Goal: Task Accomplishment & Management: Complete application form

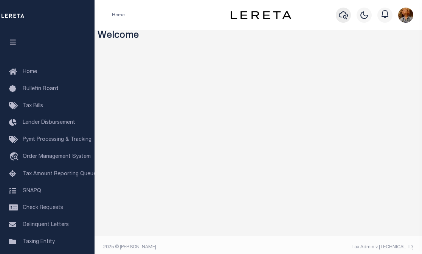
click at [344, 20] on icon "button" at bounding box center [343, 15] width 9 height 9
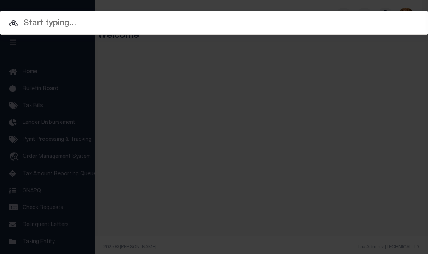
click at [43, 24] on input "text" at bounding box center [214, 23] width 428 height 13
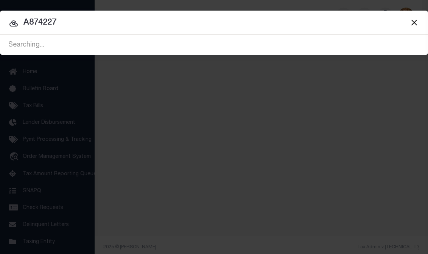
type input "A874227"
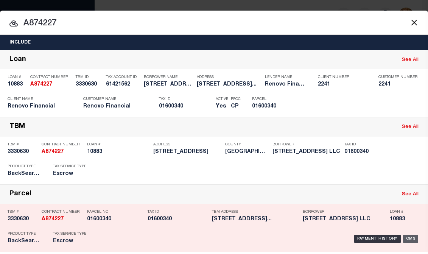
click at [409, 238] on div "OMS" at bounding box center [411, 239] width 16 height 8
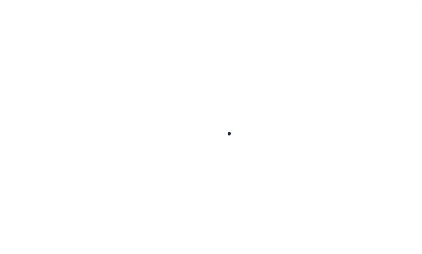
type input "10883"
type input "342-352 ARCH STREET LLC"
select select
type input "29 Kaser Terrace Apt A"
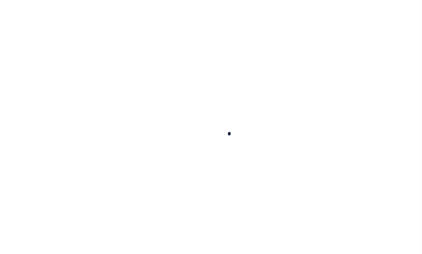
type input "Monsey NY 10952"
select select "10"
select select "Escrow"
type input "340-354 Arch Street"
type input "New Britain, CT 06051"
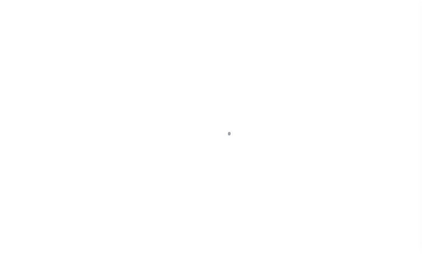
type input "a0k8Y00000jcMtX"
type input "CT"
select select
type textarea "LEGAL REQUIRED"
select select "25066"
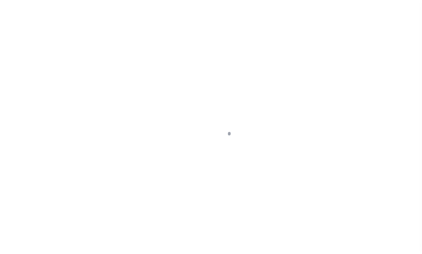
select select
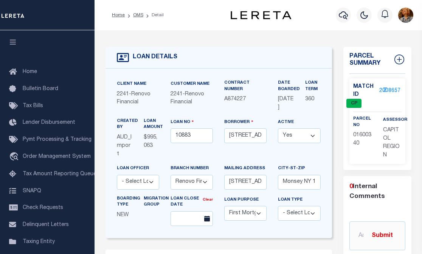
click at [386, 89] on icon "Z" at bounding box center [385, 91] width 4 height 6
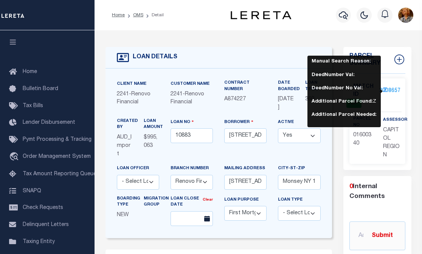
click at [398, 101] on div "Match ID 2008657 Z CP" at bounding box center [378, 95] width 60 height 25
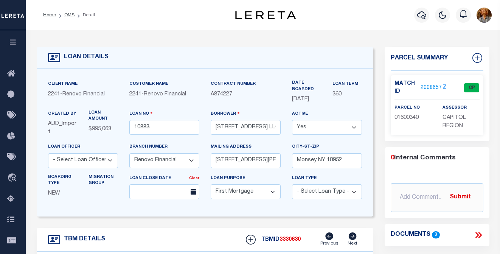
click at [422, 87] on link "2008657" at bounding box center [431, 88] width 21 height 8
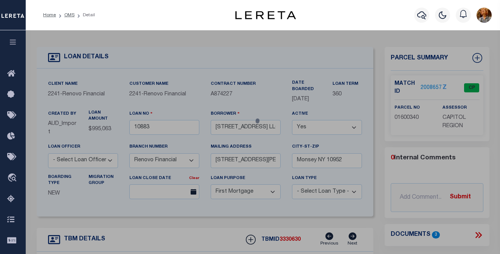
checkbox input "false"
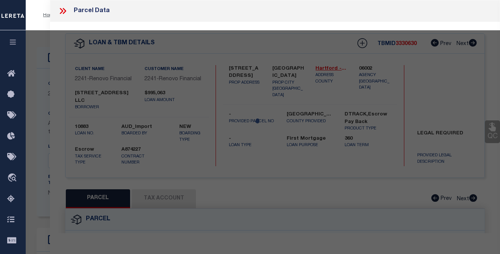
select select "CP"
type input "THREE HUNDRED ACHE ST LLC"
select select "AGW"
select select
type input "340 ARCH ST"
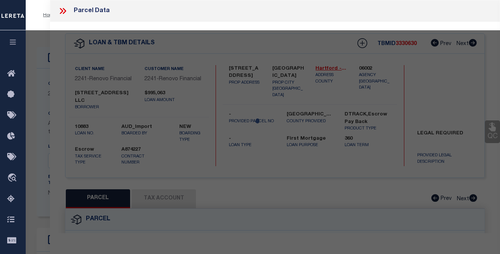
checkbox input "false"
type input "New Britain, CT 06051"
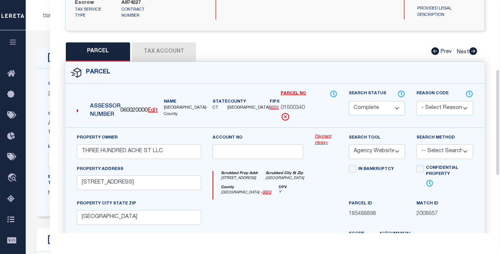
scroll to position [151, 0]
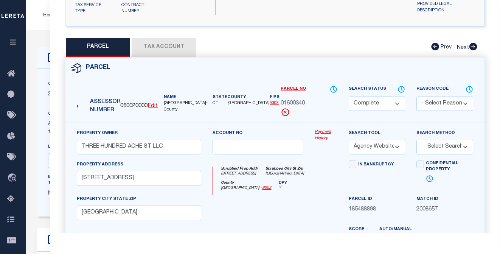
click at [176, 54] on button "Tax Account" at bounding box center [164, 47] width 64 height 19
select select "100"
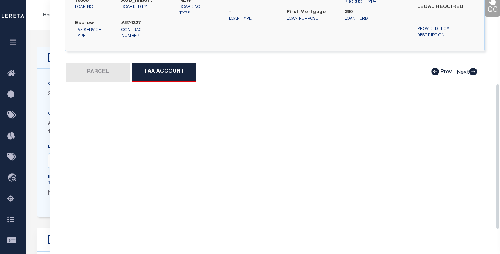
scroll to position [148, 0]
select select "100"
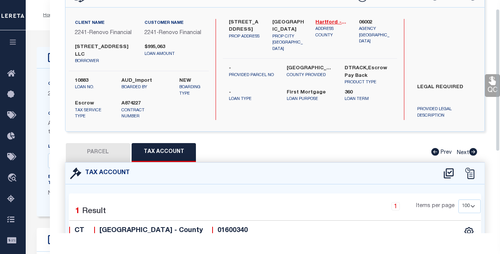
scroll to position [0, 0]
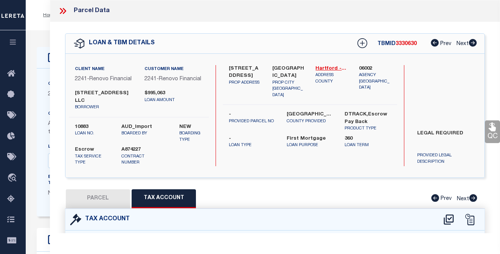
click at [61, 11] on icon at bounding box center [63, 11] width 10 height 10
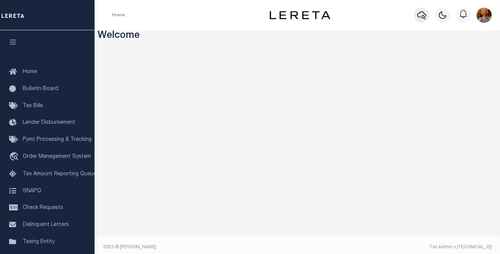
click at [422, 18] on icon "button" at bounding box center [421, 15] width 9 height 9
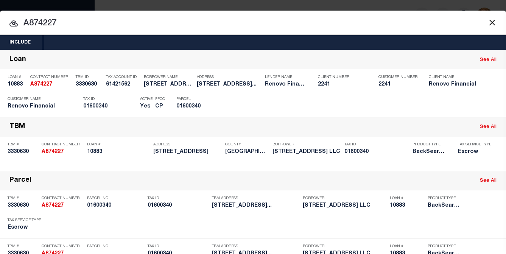
click at [487, 20] on button "Close" at bounding box center [492, 22] width 10 height 10
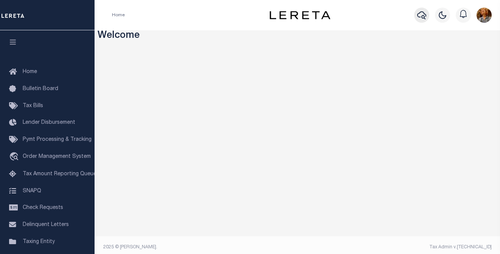
click at [423, 18] on icon "button" at bounding box center [421, 15] width 9 height 9
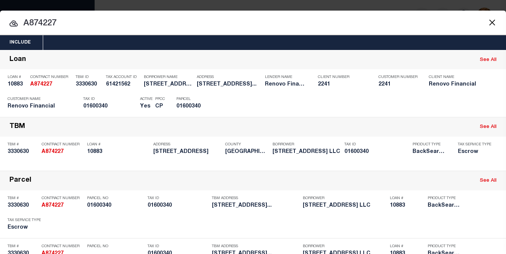
click at [69, 20] on input "A874227" at bounding box center [253, 23] width 506 height 13
drag, startPoint x: 34, startPoint y: 24, endPoint x: 65, endPoint y: 26, distance: 31.4
click at [65, 26] on input "A874227" at bounding box center [253, 23] width 506 height 13
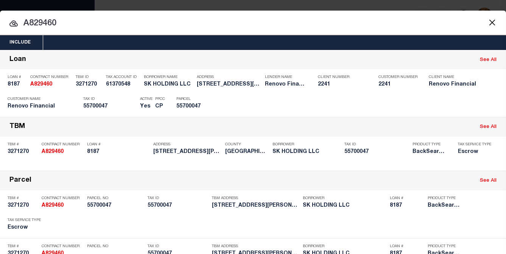
click at [332, 22] on input "A829460" at bounding box center [253, 23] width 506 height 13
drag, startPoint x: 34, startPoint y: 22, endPoint x: 71, endPoint y: 28, distance: 36.8
click at [67, 23] on input "A829460" at bounding box center [253, 23] width 506 height 13
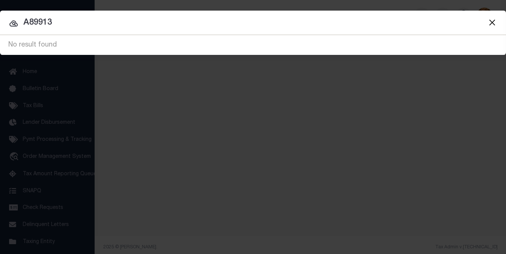
click at [54, 22] on input "A89913" at bounding box center [253, 22] width 506 height 13
type input "A899133"
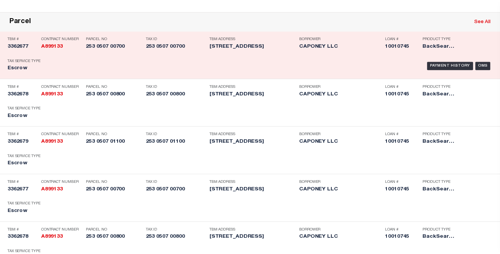
scroll to position [341, 0]
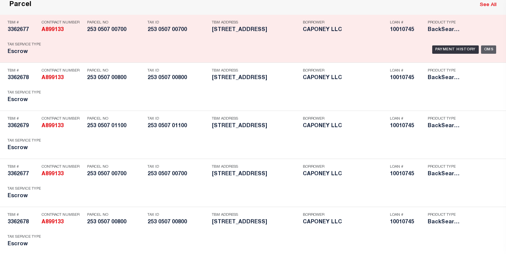
click at [488, 54] on div "OMS" at bounding box center [489, 49] width 16 height 8
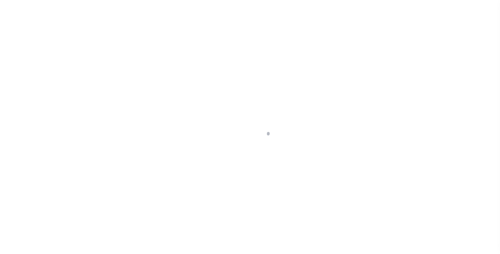
select select "10"
select select "Escrow"
type input "[STREET_ADDRESS]"
type input "253 0507 00700"
type input "[GEOGRAPHIC_DATA] 065111121"
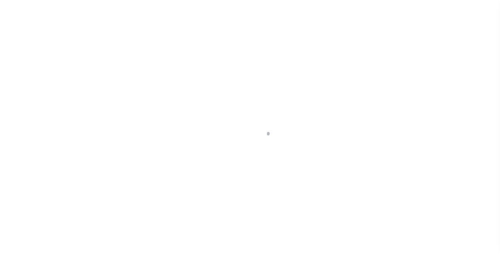
type input "a0kUS000003pZLP"
type input "CT"
select select
select select "25067"
select select
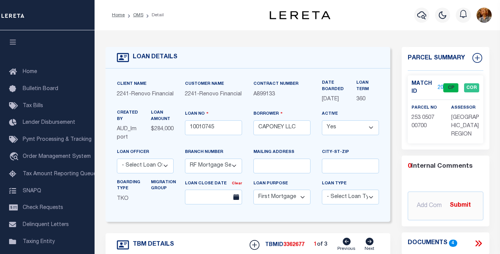
click at [442, 86] on link "2051428" at bounding box center [448, 88] width 21 height 8
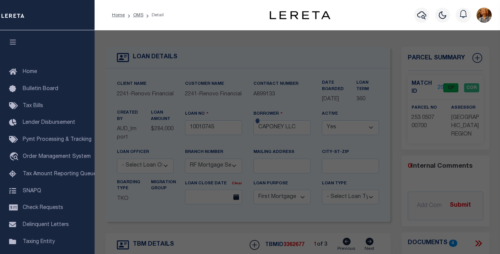
checkbox input "false"
select select "CP"
type input "CAPONEY LLC"
select select "AGW"
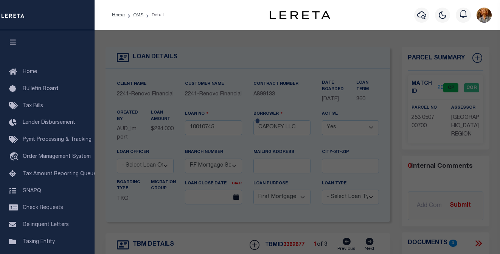
select select
type input "44 READ ST"
checkbox input "false"
type input "NEW HAVEN CT 06511"
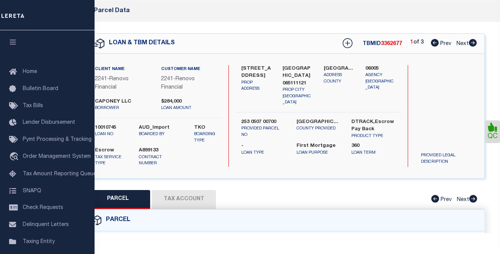
click at [193, 202] on button "Tax Account" at bounding box center [184, 199] width 64 height 19
select select "100"
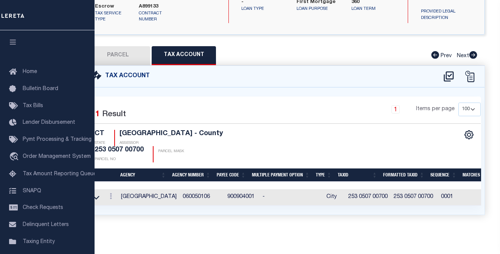
scroll to position [76, 0]
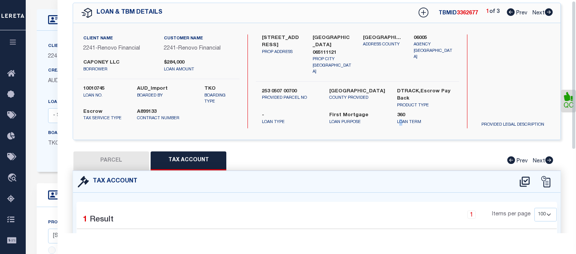
scroll to position [0, 0]
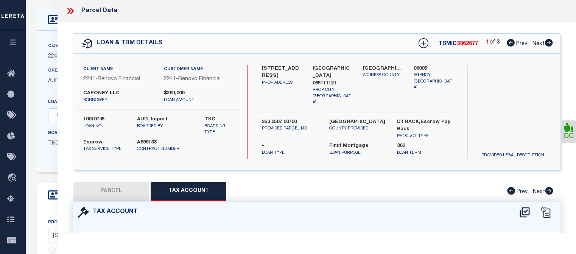
click at [70, 8] on icon at bounding box center [70, 11] width 10 height 10
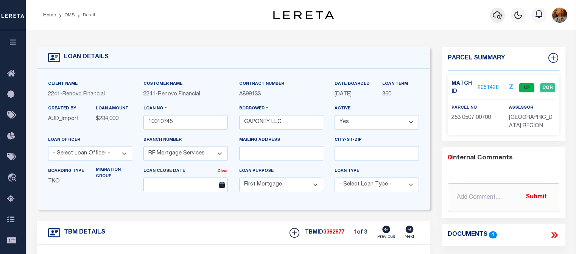
click at [495, 16] on icon "button" at bounding box center [497, 15] width 9 height 9
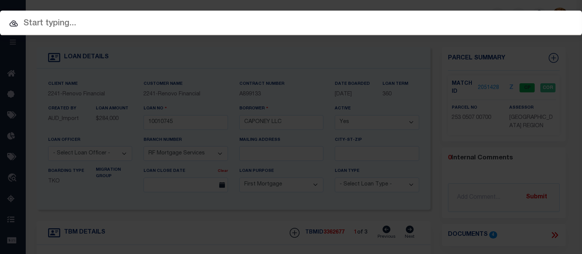
click at [49, 25] on input "text" at bounding box center [291, 23] width 582 height 13
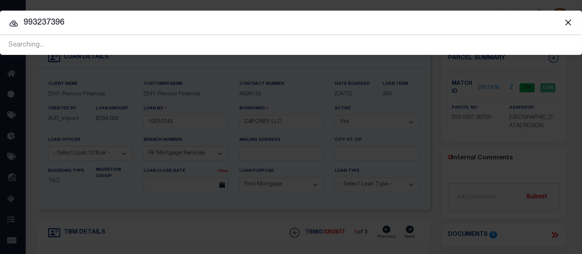
type input "993237396"
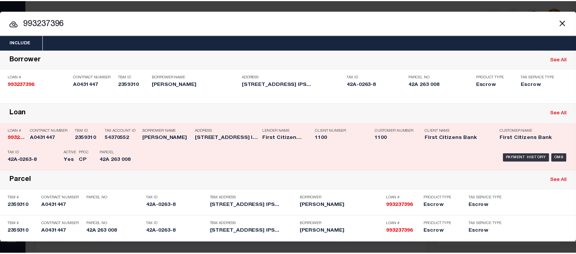
scroll to position [0, 0]
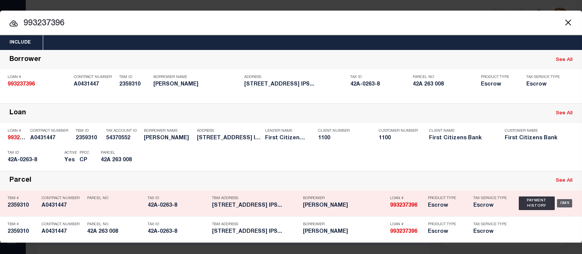
click at [500, 204] on div "OMS" at bounding box center [565, 203] width 16 height 8
type input "993237396"
type input "JILL C FOLEY"
select select
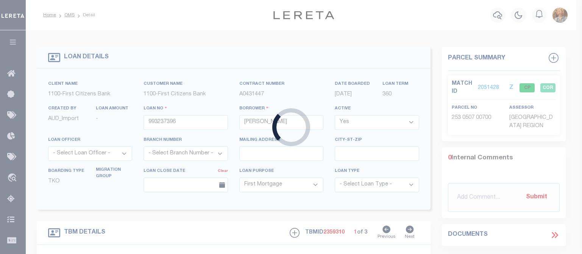
type input "8 NORTH MAIN STREET UNIT 8"
select select
type input "IPSWICH MA 01938"
type input "MA"
select select
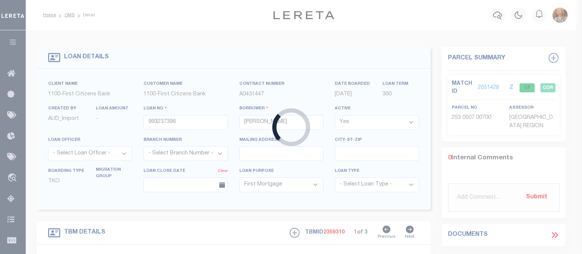
select select "92721"
select select "24370"
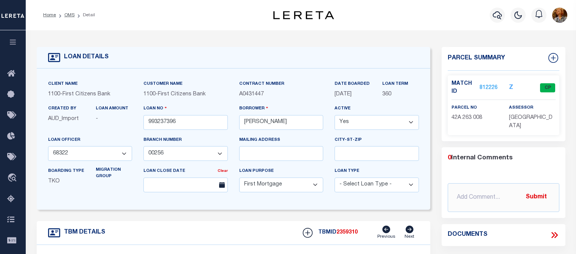
click at [487, 87] on link "812226" at bounding box center [488, 88] width 18 height 8
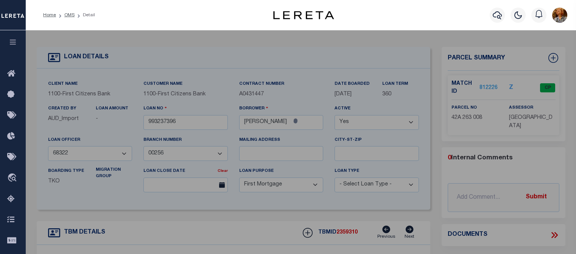
select select "AS"
select select
checkbox input "false"
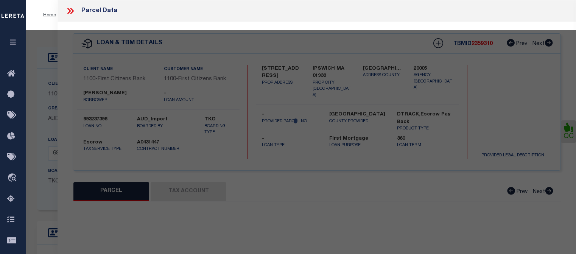
select select "CP"
type input "REEDER JOHN A TE FOLEY JILL C"
type input "8 NORTH MAIN ST, U8"
checkbox input "false"
type input "IPSWICH MA"
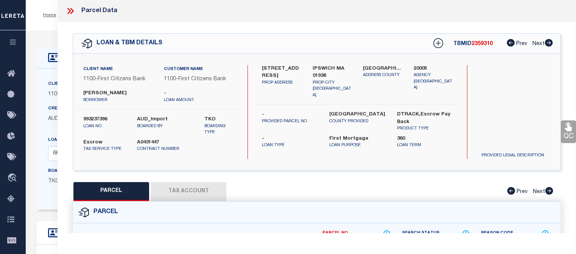
click at [190, 191] on button "Tax Account" at bounding box center [189, 191] width 76 height 19
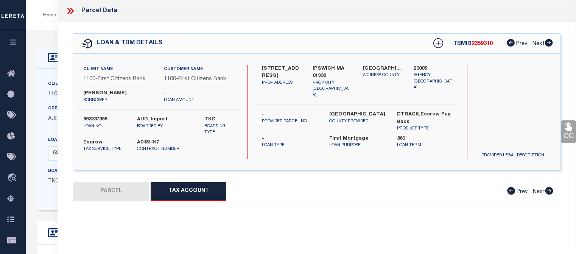
select select "100"
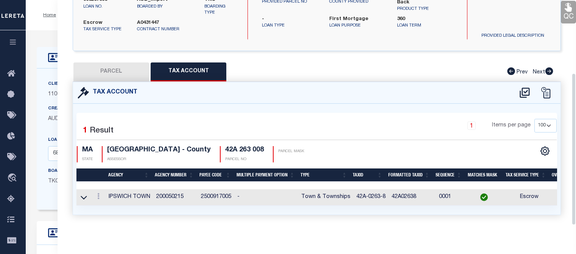
scroll to position [124, 0]
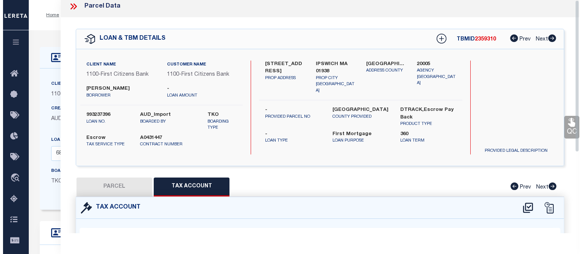
scroll to position [0, 0]
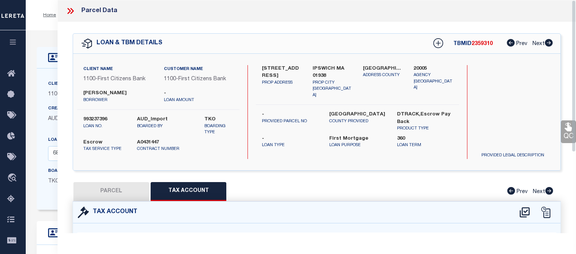
click at [500, 17] on div "Parcel Data" at bounding box center [317, 11] width 518 height 22
click at [68, 12] on icon at bounding box center [70, 11] width 10 height 10
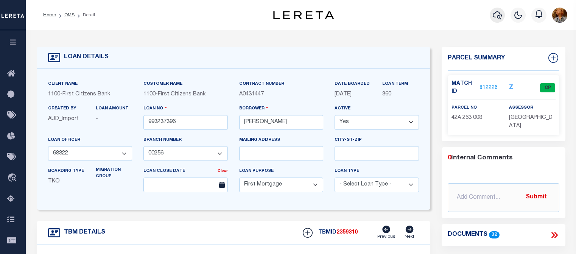
click at [495, 13] on icon "button" at bounding box center [497, 15] width 9 height 9
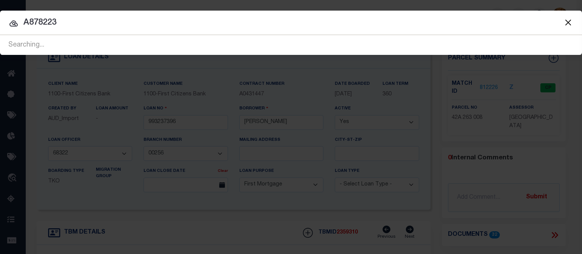
type input "A878223"
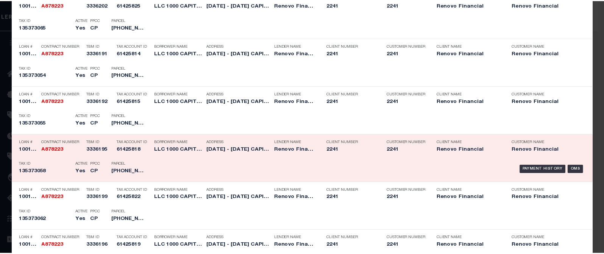
scroll to position [272, 0]
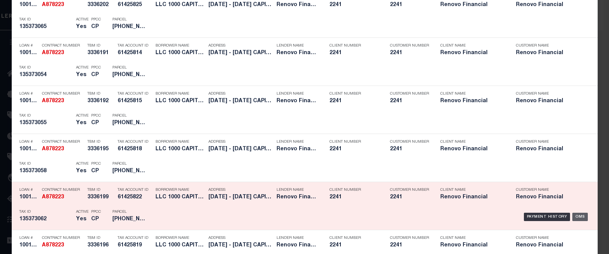
click at [500, 215] on div "OMS" at bounding box center [581, 217] width 16 height 8
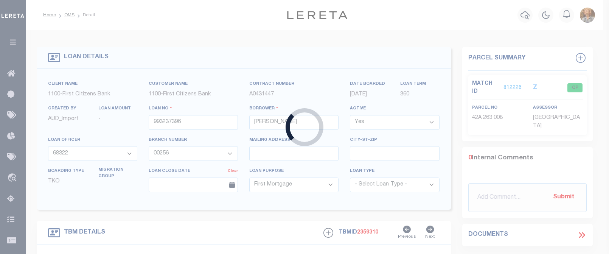
type input "10010511"
type input "LLC 1000 CAPITOL"
select select
type input "199 LEE AVE STE 117"
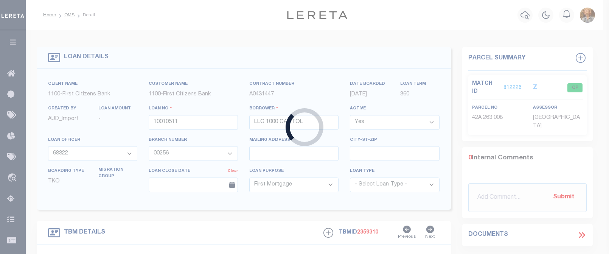
type input "BROOKLYN,NY,11211"
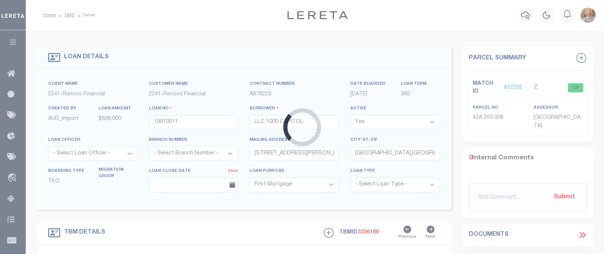
type input "1000 - 1008 CAPITOL AVE"
type input "135373062"
type input "HARTFORD CT 06106"
type input "a0kUS0000018D7Z"
type input "CT"
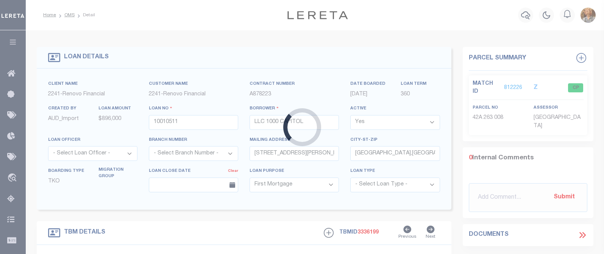
select select
select select "25067"
select select
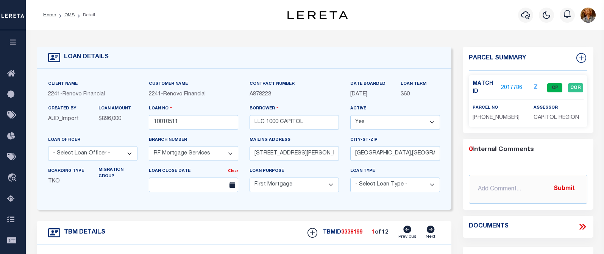
click at [500, 86] on link "2017786" at bounding box center [511, 88] width 21 height 8
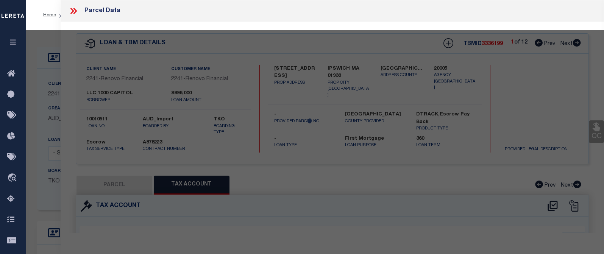
select select "AS"
checkbox input "false"
select select "CP"
type input "1000 CAPITOL LLC"
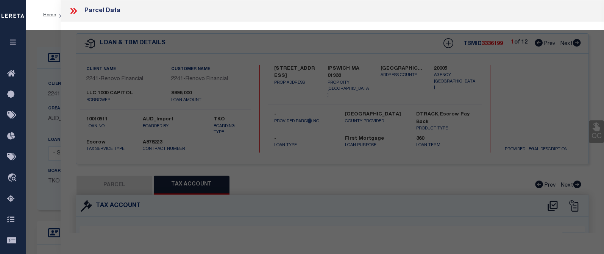
select select
type input "1000 CAPITOL AVE, Unit 003B"
checkbox input "false"
type input "HARTFORD CT 06106"
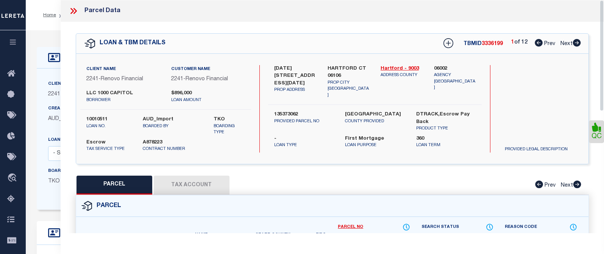
click at [185, 186] on button "Tax Account" at bounding box center [192, 185] width 76 height 19
select select "100"
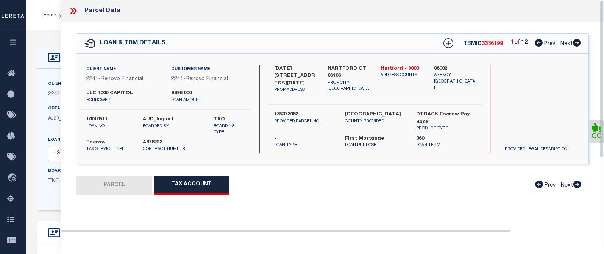
select select "100"
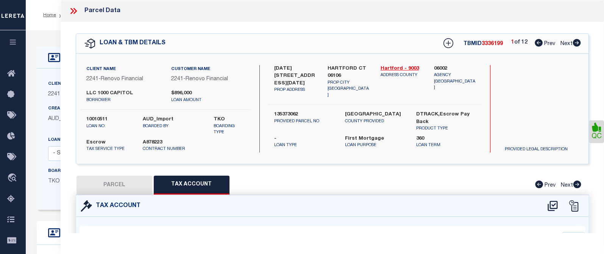
click at [74, 12] on icon at bounding box center [74, 11] width 3 height 6
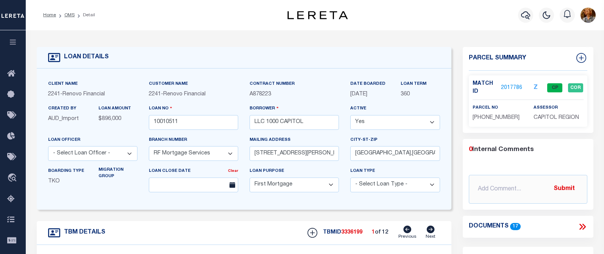
click at [500, 19] on icon "button" at bounding box center [525, 15] width 9 height 9
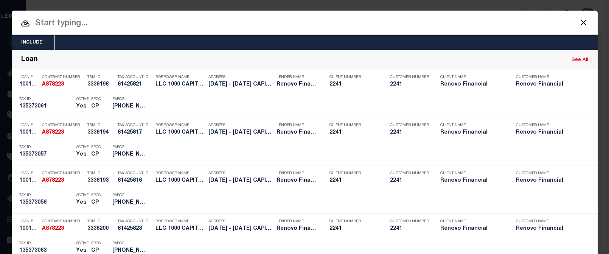
click at [52, 24] on input "text" at bounding box center [305, 23] width 586 height 13
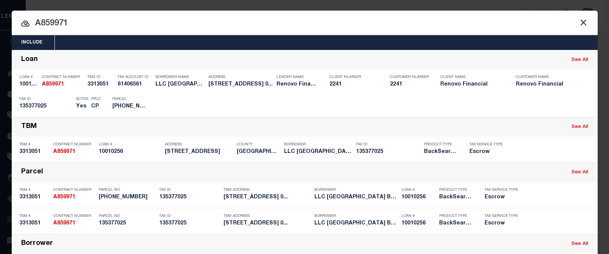
click at [54, 27] on input "A859971" at bounding box center [305, 23] width 586 height 13
drag, startPoint x: 38, startPoint y: 23, endPoint x: 73, endPoint y: 25, distance: 34.5
click at [73, 25] on input "A859971" at bounding box center [305, 23] width 586 height 13
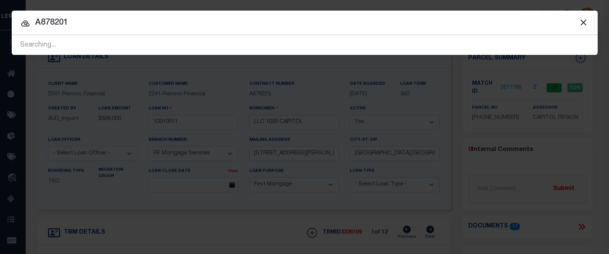
type input "A878201"
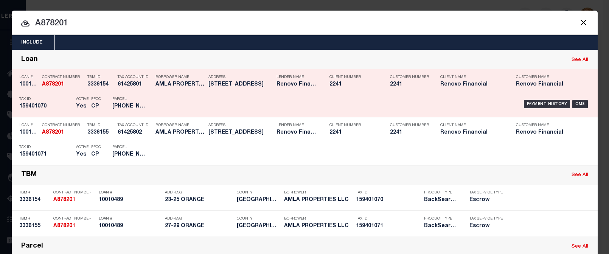
click at [48, 58] on div "Loan See All" at bounding box center [305, 59] width 586 height 19
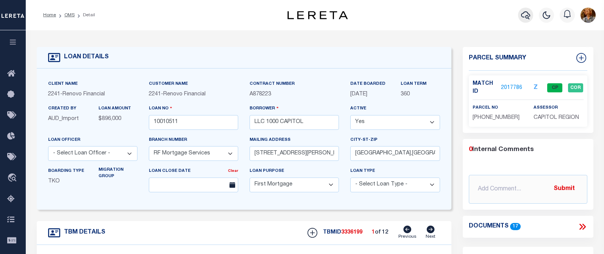
click at [500, 14] on icon "button" at bounding box center [525, 15] width 9 height 8
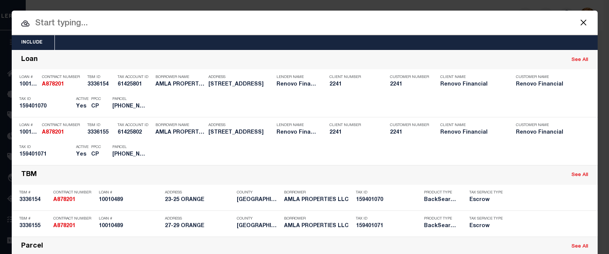
click at [64, 23] on input "text" at bounding box center [305, 23] width 586 height 13
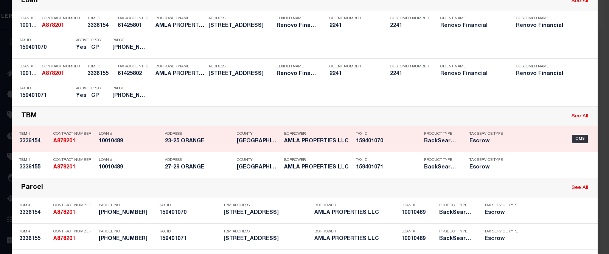
scroll to position [76, 0]
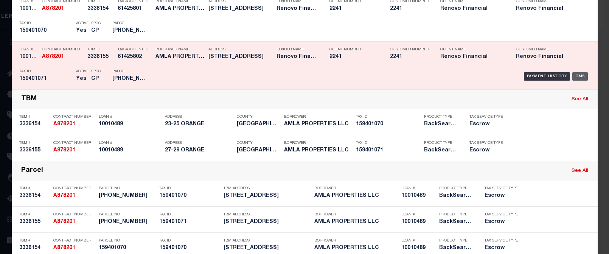
click at [500, 78] on div "OMS" at bounding box center [581, 76] width 16 height 8
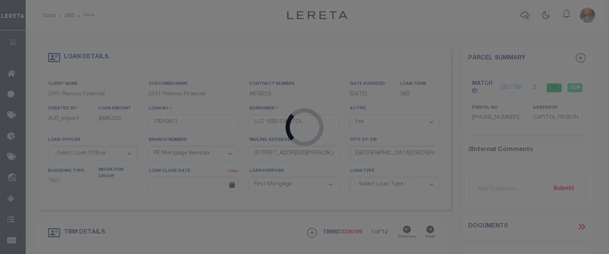
type input "10010489"
type input "AMLA PROPERTIES LLC"
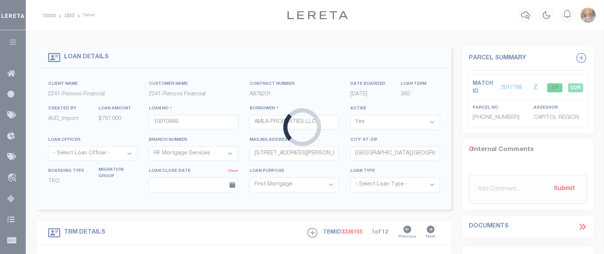
type input "27-29 ORANGE"
type input "159401071"
type input "a0kUS0000018BYp"
select select
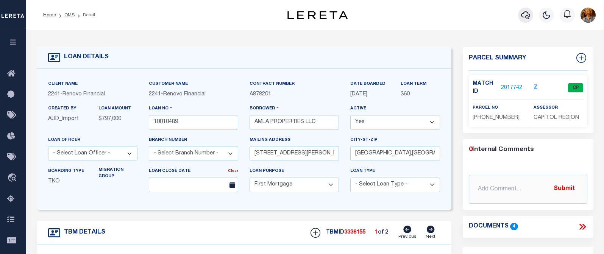
click at [500, 17] on icon "button" at bounding box center [525, 15] width 9 height 9
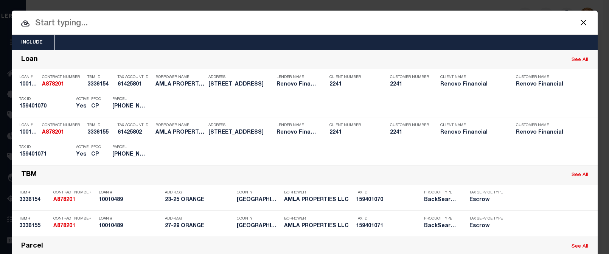
click at [53, 22] on input "text" at bounding box center [305, 23] width 586 height 13
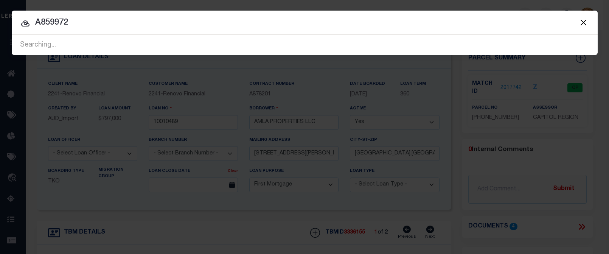
type input "A859972"
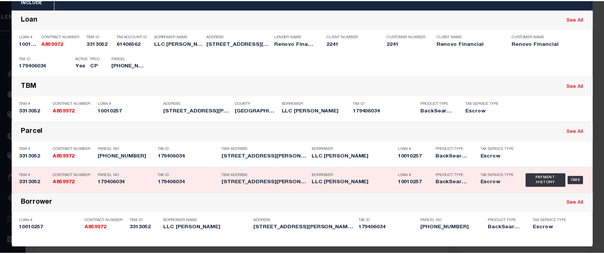
scroll to position [46, 0]
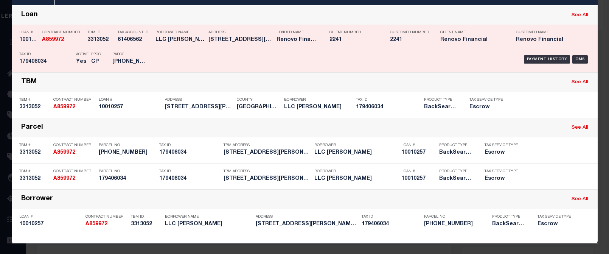
drag, startPoint x: 60, startPoint y: 11, endPoint x: 59, endPoint y: 0, distance: 10.7
click at [60, 11] on div "Loan See All" at bounding box center [305, 15] width 586 height 19
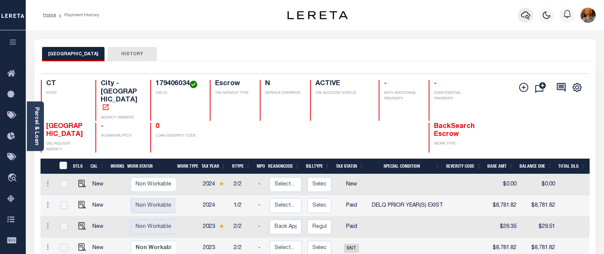
click at [528, 16] on icon "button" at bounding box center [525, 15] width 9 height 9
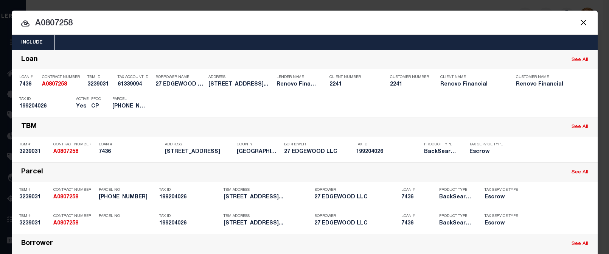
drag, startPoint x: 84, startPoint y: 25, endPoint x: -24, endPoint y: 28, distance: 107.9
click at [0, 28] on html "Home Payment History Profile Sign out" at bounding box center [304, 237] width 609 height 474
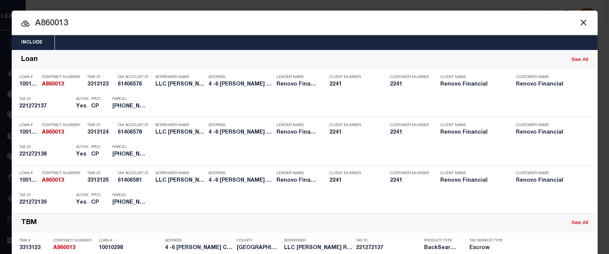
drag, startPoint x: 48, startPoint y: 25, endPoint x: 82, endPoint y: 19, distance: 33.8
click at [80, 19] on input "A860013" at bounding box center [305, 23] width 586 height 13
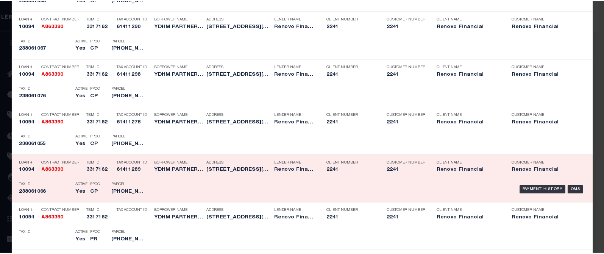
scroll to position [303, 0]
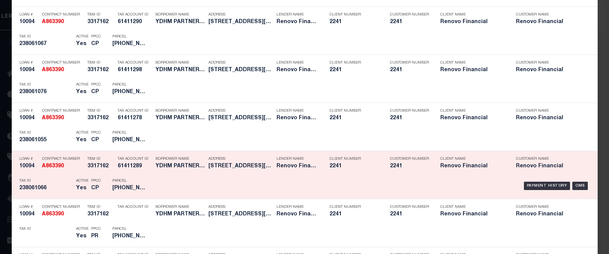
type input "A863390"
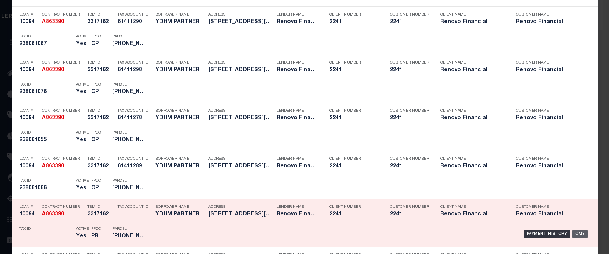
click at [576, 233] on div "OMS" at bounding box center [581, 234] width 16 height 8
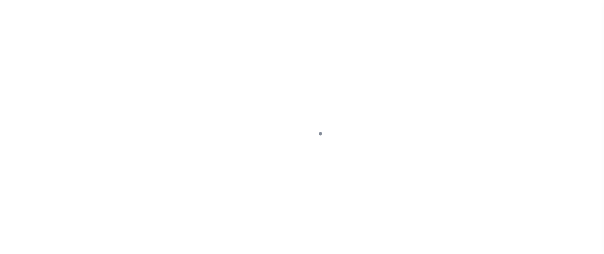
type input "10094"
type input "YDHM PARTNERS LLC"
select select
type input "[STREET_ADDRESS]"
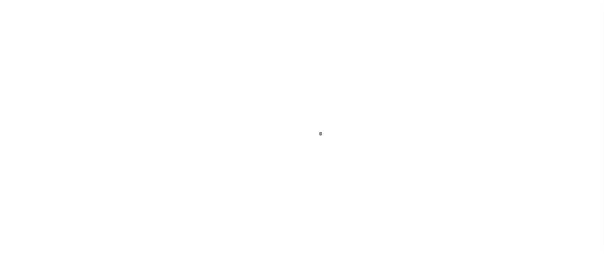
type input "[GEOGRAPHIC_DATA]"
select select "Escrow"
select select "25066"
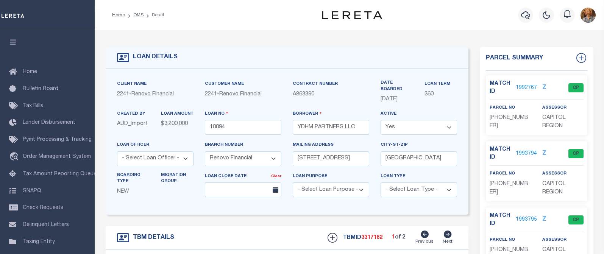
type input "[STREET_ADDRESS][PERSON_NAME]"
type input "[GEOGRAPHIC_DATA], [GEOGRAPHIC_DATA] 06120"
type input "a0k8Y00000jIKTT"
type input "CT"
select select
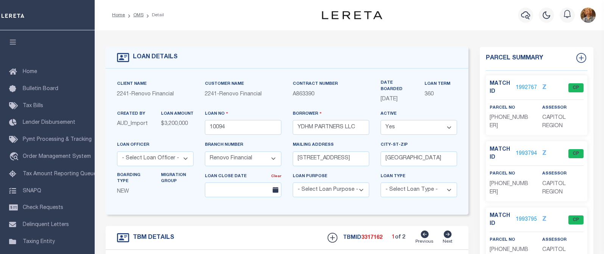
type textarea "LEGAL REQUIRED"
select select
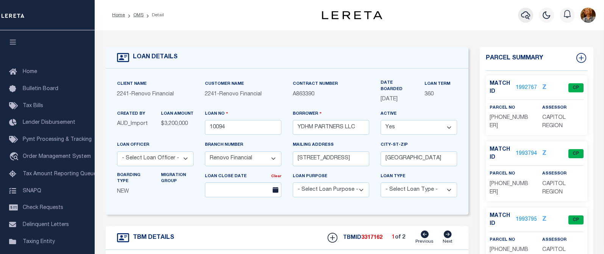
click at [526, 16] on icon "button" at bounding box center [525, 15] width 9 height 8
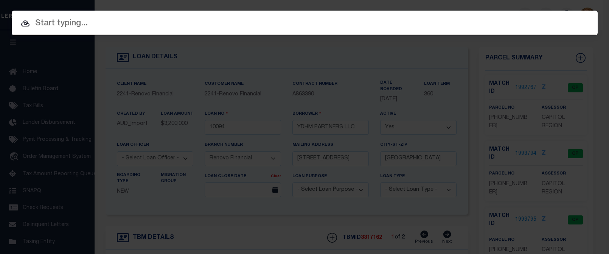
click at [37, 23] on input "text" at bounding box center [305, 23] width 586 height 13
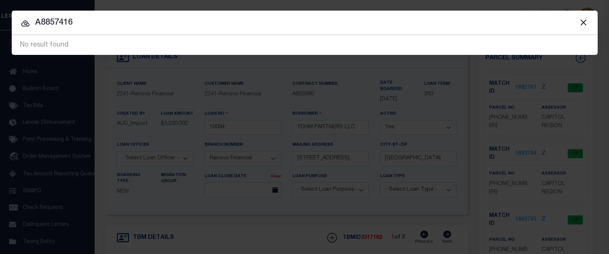
click at [50, 25] on input "A8857416" at bounding box center [305, 22] width 586 height 13
drag, startPoint x: 45, startPoint y: 21, endPoint x: 48, endPoint y: 19, distance: 3.9
click at [45, 20] on input "A8857416" at bounding box center [305, 22] width 586 height 13
click at [120, 24] on input "A857416" at bounding box center [305, 22] width 586 height 13
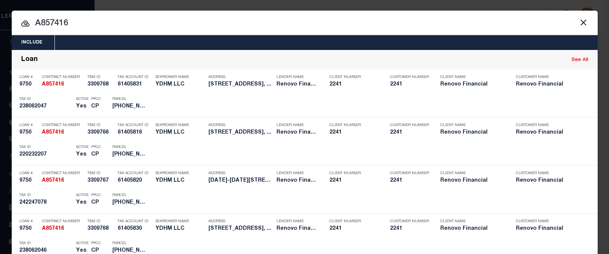
drag, startPoint x: 43, startPoint y: 23, endPoint x: 93, endPoint y: 19, distance: 50.6
click at [93, 19] on input "A857416" at bounding box center [305, 23] width 586 height 13
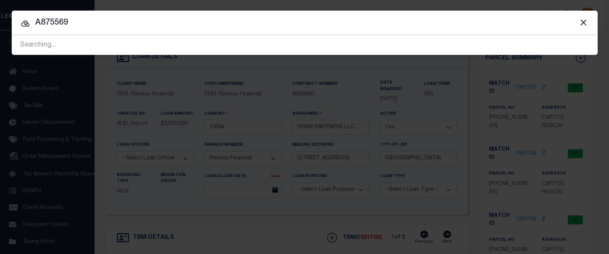
type input "A875569"
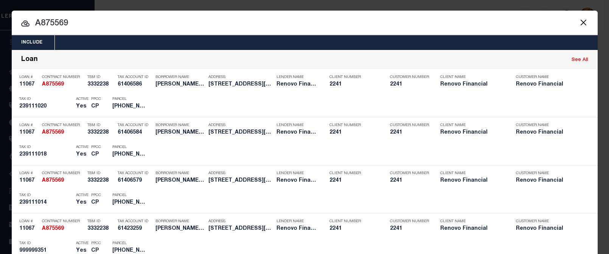
click at [458, 5] on div "Include Loans TBM Customers Borrowers Payments (Lender Non-Disb) Payments (Lend…" at bounding box center [304, 127] width 609 height 254
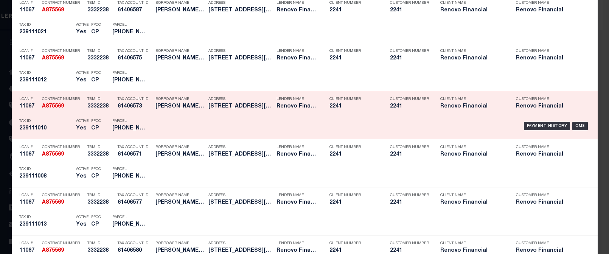
scroll to position [378, 0]
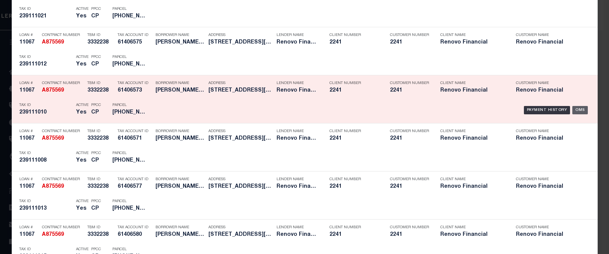
click at [581, 107] on div "OMS" at bounding box center [581, 110] width 16 height 8
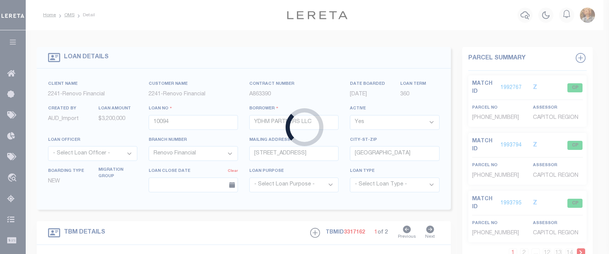
type input "11067"
type input "[PERSON_NAME] CONDOS LLC"
type input "[STREET_ADDRESS][PERSON_NAME]"
type input "[GEOGRAPHIC_DATA]"
select select "10"
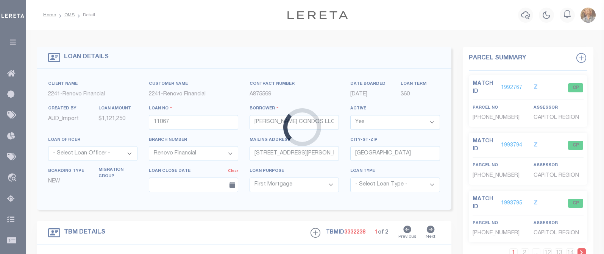
select select "25066"
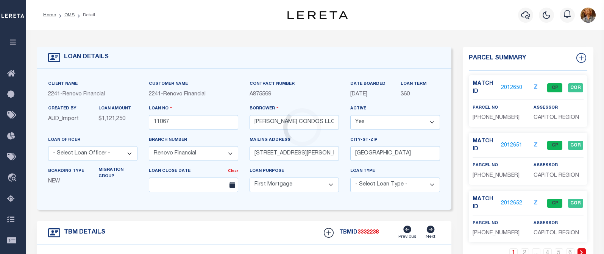
type input "[STREET_ADDRESS][PERSON_NAME]"
type input "a0k8Y00000jclxh"
select select
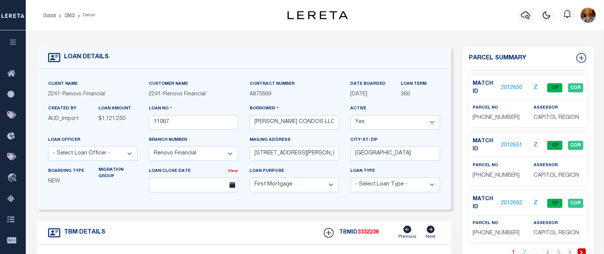
click at [39, 26] on div "Home OMS Detail Profile Sign out" at bounding box center [315, 15] width 578 height 30
click at [527, 15] on icon "button" at bounding box center [525, 15] width 9 height 9
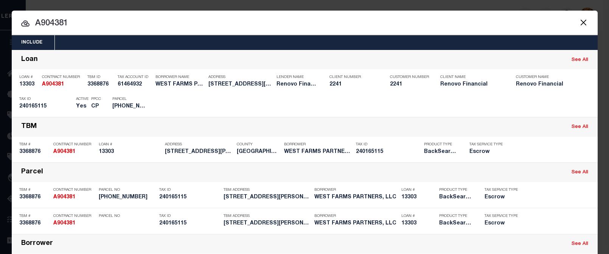
drag, startPoint x: 47, startPoint y: 21, endPoint x: 71, endPoint y: 25, distance: 23.8
click at [71, 25] on input "A904381" at bounding box center [305, 23] width 586 height 13
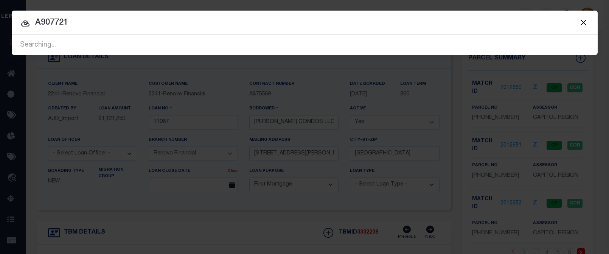
type input "A907721"
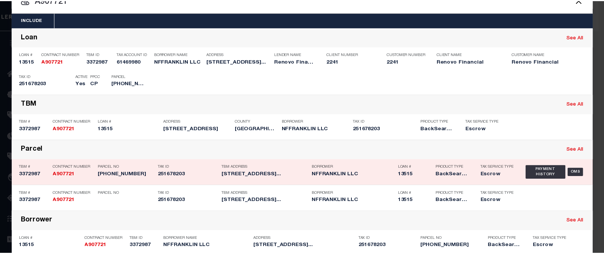
scroll to position [46, 0]
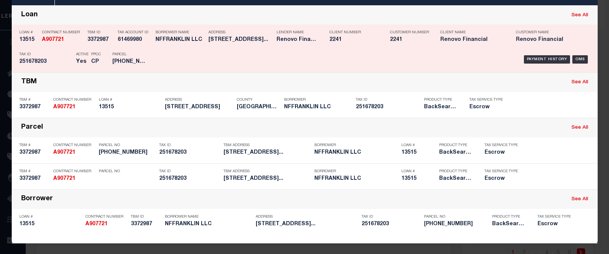
click at [537, 13] on div "Loan See All" at bounding box center [305, 15] width 586 height 19
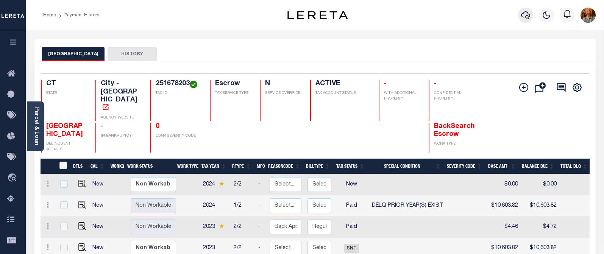
click at [523, 16] on icon "button" at bounding box center [525, 15] width 9 height 9
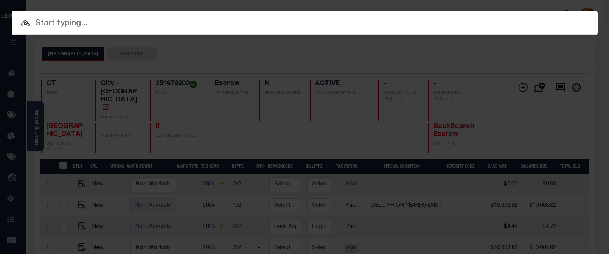
click at [61, 26] on input "text" at bounding box center [305, 23] width 586 height 13
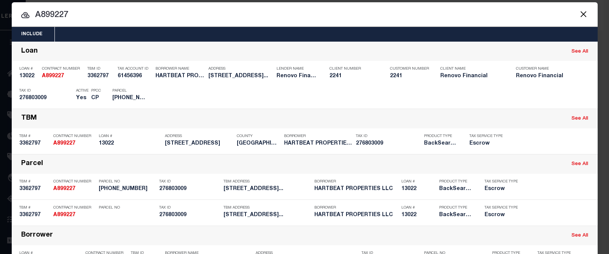
scroll to position [7, 0]
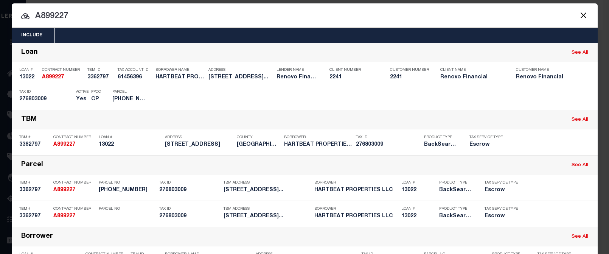
drag, startPoint x: 80, startPoint y: 13, endPoint x: 2, endPoint y: 9, distance: 78.8
click at [2, 9] on div "Include Loans TBM Customers Borrowers Payments (Lender Non-Disb) Payments (Lend…" at bounding box center [304, 127] width 609 height 254
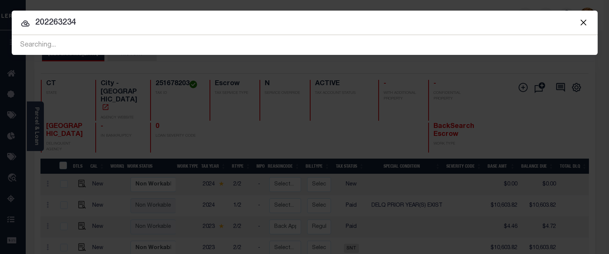
type input "202263234"
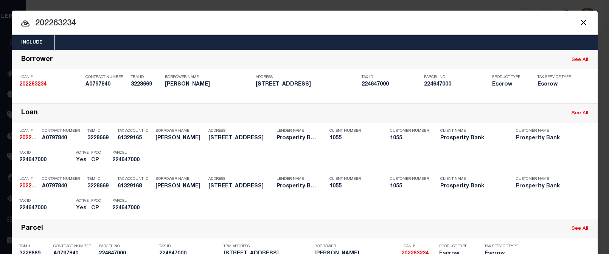
click at [463, 3] on div "Include Loans TBM Customers Borrowers Payments (Lender Non-Disb) Payments (Lend…" at bounding box center [304, 127] width 609 height 254
click at [456, 4] on div "Include Loans TBM Customers Borrowers Payments (Lender Non-Disb) Payments (Lend…" at bounding box center [304, 127] width 609 height 254
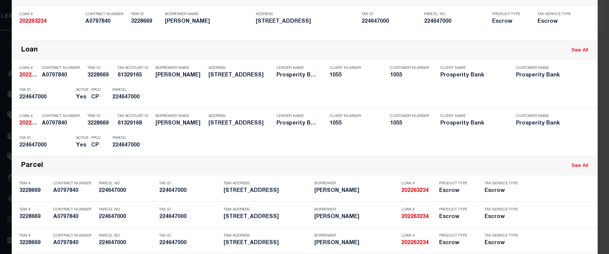
scroll to position [101, 0]
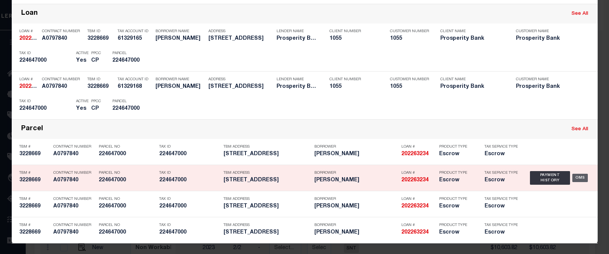
click at [575, 176] on div "OMS" at bounding box center [581, 178] width 16 height 8
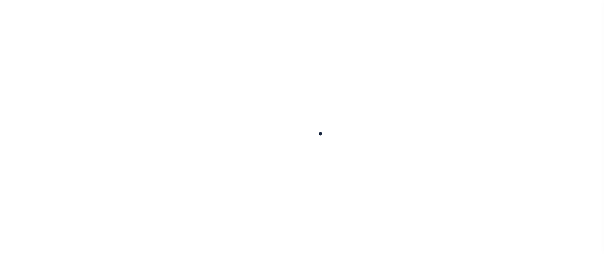
type input "202263234"
type input "[PERSON_NAME]"
select select
type input "[GEOGRAPHIC_DATA]"
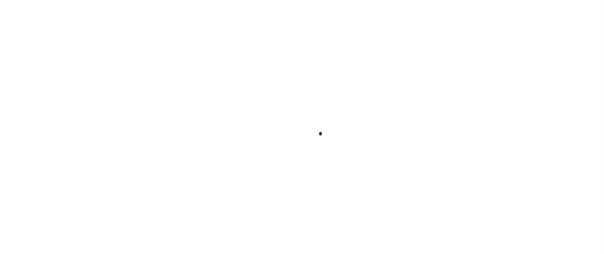
type input "[GEOGRAPHIC_DATA] [GEOGRAPHIC_DATA] 75766"
select select "100"
select select "Escrow"
type input "[STREET_ADDRESS]"
type input "224647000"
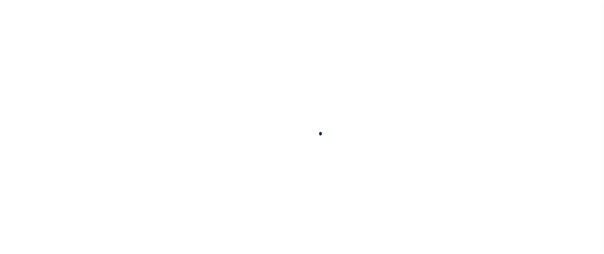
select select
type input "[GEOGRAPHIC_DATA]"
type textarea "[STREET_ADDRESS]"
select select "10647"
select select "3889"
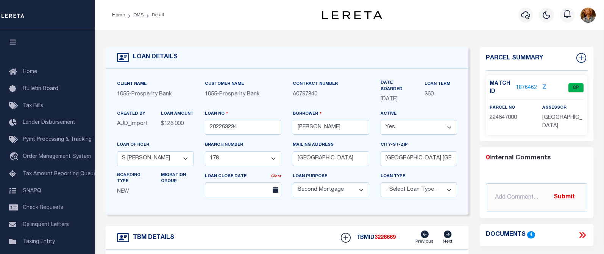
click at [531, 86] on link "1876462" at bounding box center [525, 88] width 21 height 8
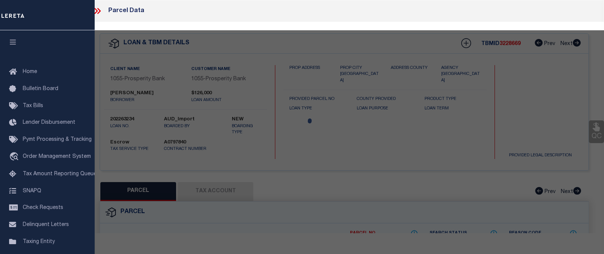
checkbox input "false"
select select "CP"
type input "[PERSON_NAME] [PERSON_NAME]"
type input "202 OAK"
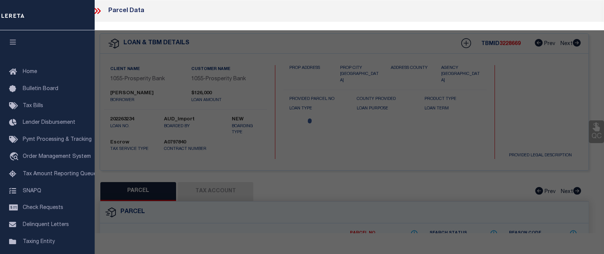
checkbox input "false"
type input "[GEOGRAPHIC_DATA] [GEOGRAPHIC_DATA]"
type textarea "LOT [STREET_ADDRESS]"
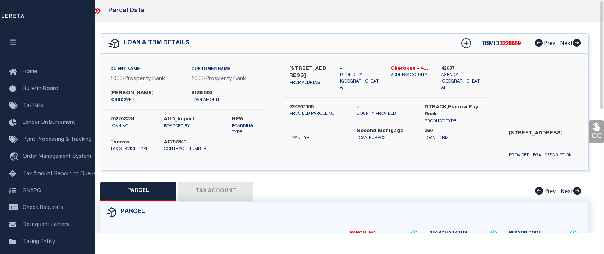
click at [460, 10] on div "Parcel Data" at bounding box center [343, 11] width 519 height 22
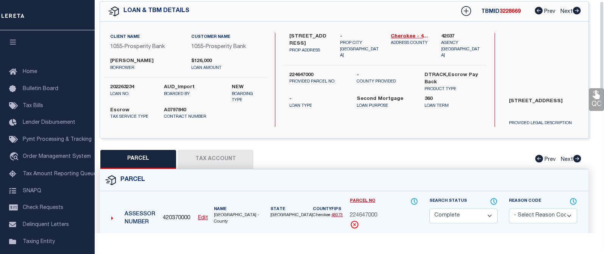
scroll to position [38, 0]
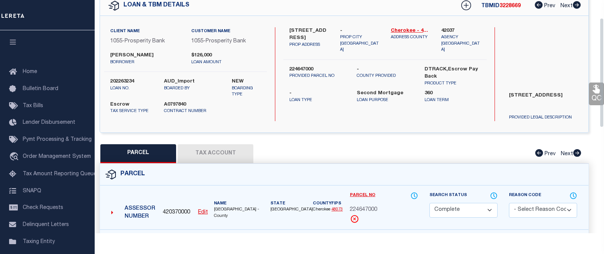
click at [222, 151] on button "Tax Account" at bounding box center [215, 153] width 76 height 19
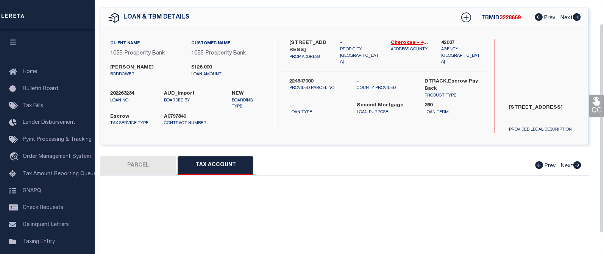
select select "100"
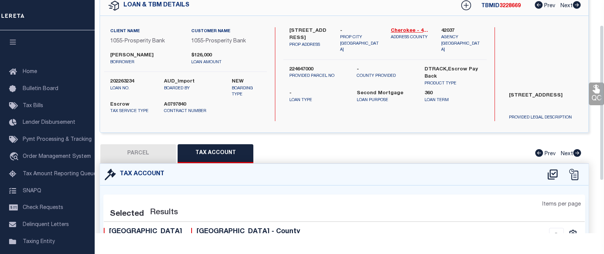
select select "100"
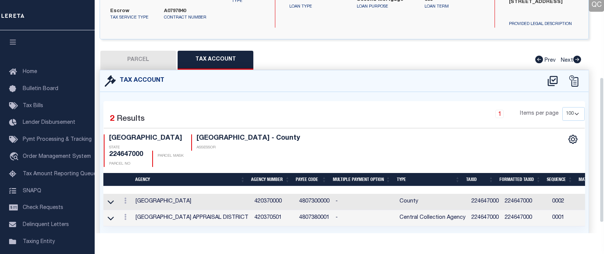
scroll to position [140, 0]
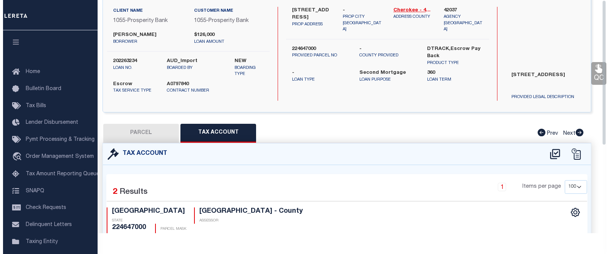
scroll to position [0, 0]
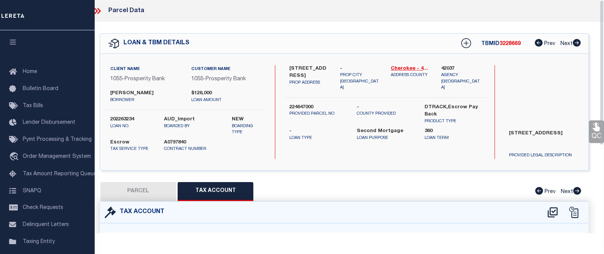
click at [97, 9] on icon at bounding box center [97, 11] width 10 height 10
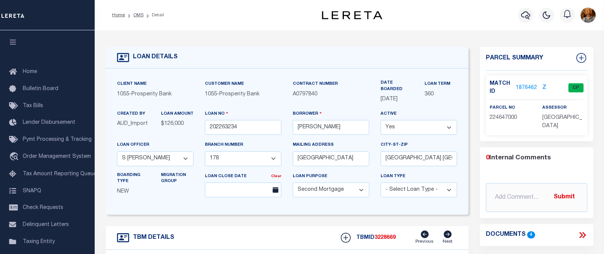
click at [238, 22] on div "Home OMS Detail" at bounding box center [208, 15] width 205 height 16
click at [527, 13] on icon "button" at bounding box center [525, 15] width 9 height 8
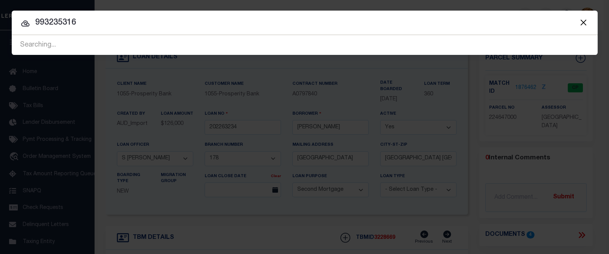
type input "993235316"
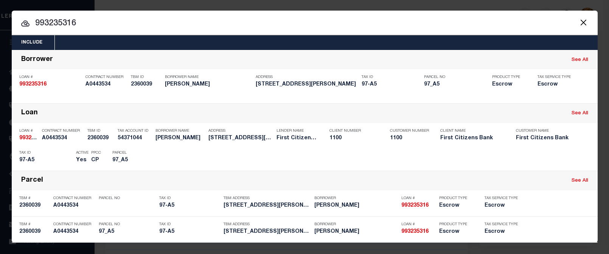
click at [452, 19] on input "993235316" at bounding box center [305, 23] width 586 height 13
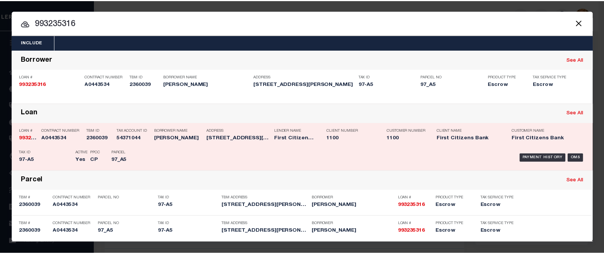
scroll to position [0, 0]
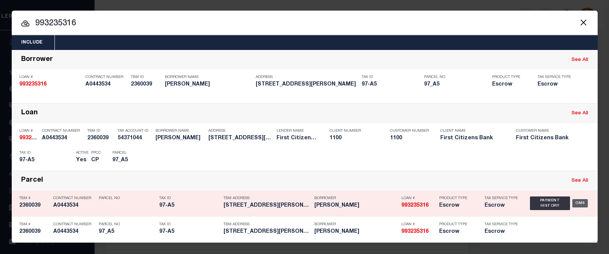
click at [574, 201] on div "OMS" at bounding box center [581, 203] width 16 height 8
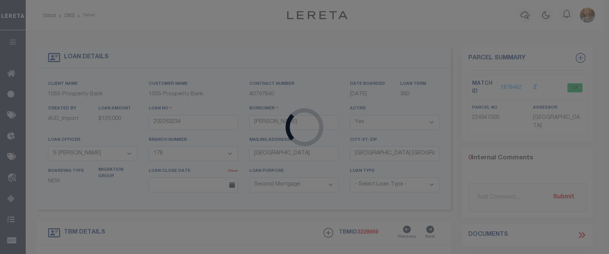
type input "993235316"
type input "CHRISTOPHER L RAMSAY"
select select
select select "10"
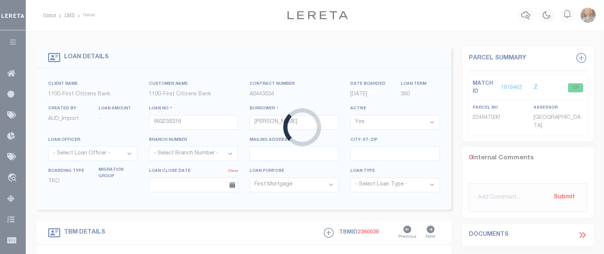
select select "92709"
select select "24368"
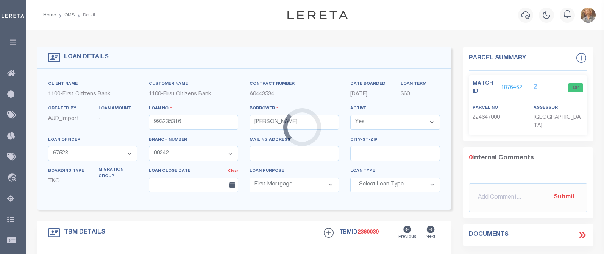
type input "10 DONNA ROAD"
select select
type input "WAREHAM MA 02576"
type input "MA"
select select
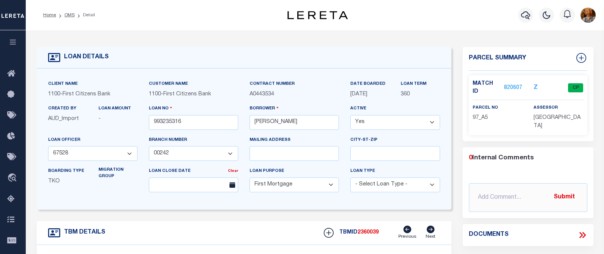
click at [508, 86] on link "820607" at bounding box center [513, 88] width 18 height 8
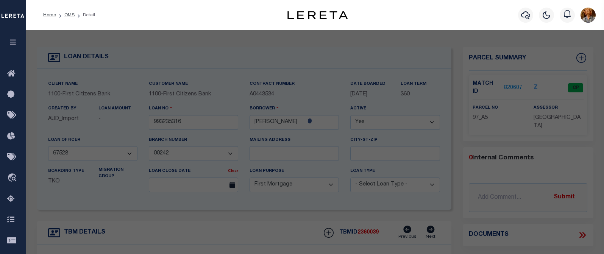
select select "AS"
checkbox input "false"
select select "CP"
type input "RAMSAY CHRISTOPHER L"
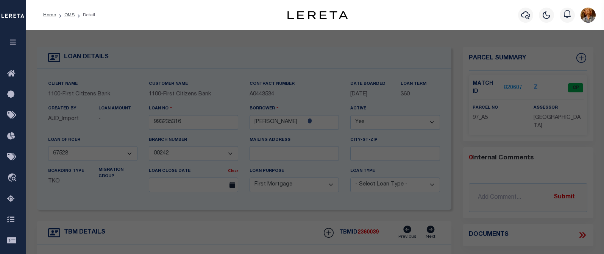
select select
type input "10 DONNA RD"
checkbox input "false"
type input "W WAREHAM MA"
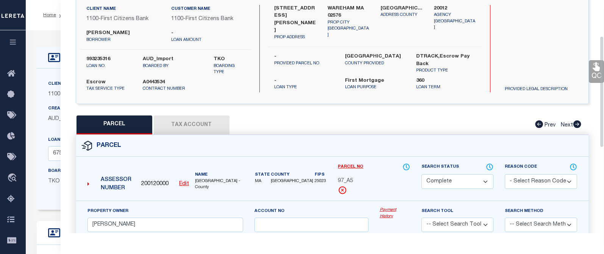
scroll to position [76, 0]
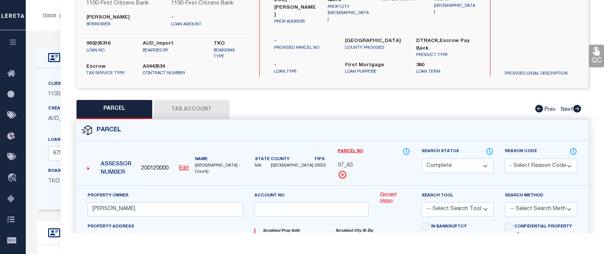
click at [190, 110] on button "Tax Account" at bounding box center [192, 109] width 76 height 19
select select "100"
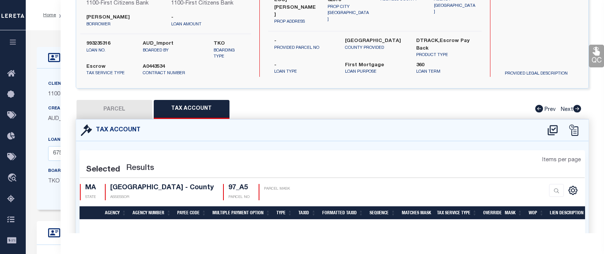
select select "100"
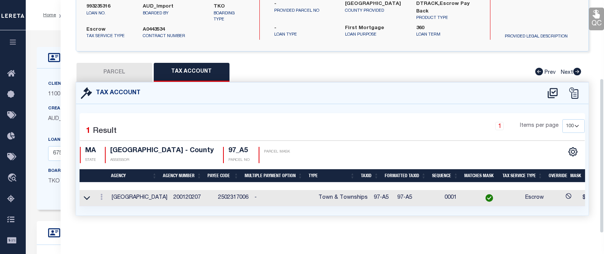
scroll to position [118, 0]
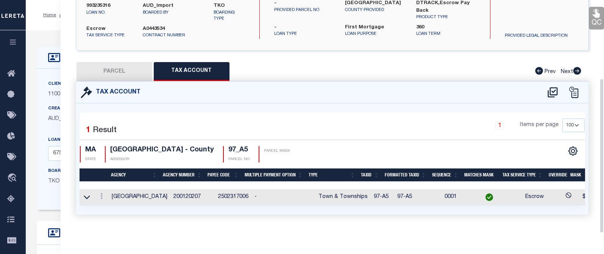
click at [455, 54] on div "QC QC QC" at bounding box center [332, 70] width 543 height 325
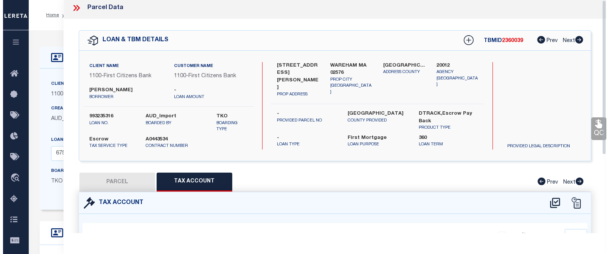
scroll to position [0, 0]
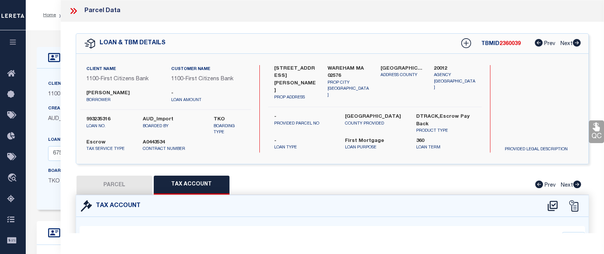
click at [86, 11] on div "Parcel Data" at bounding box center [94, 11] width 52 height 10
click at [73, 10] on icon at bounding box center [73, 11] width 10 height 10
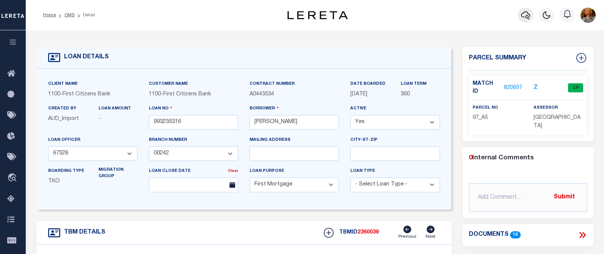
click at [526, 14] on icon "button" at bounding box center [525, 15] width 9 height 9
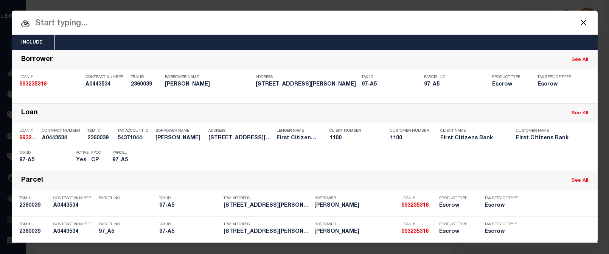
click at [73, 23] on input "text" at bounding box center [305, 23] width 586 height 13
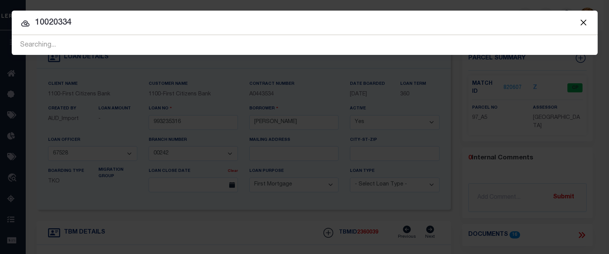
type input "10020334"
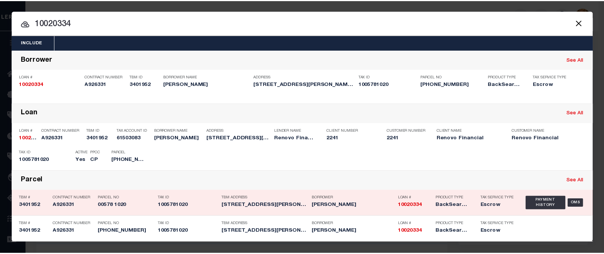
scroll to position [0, 0]
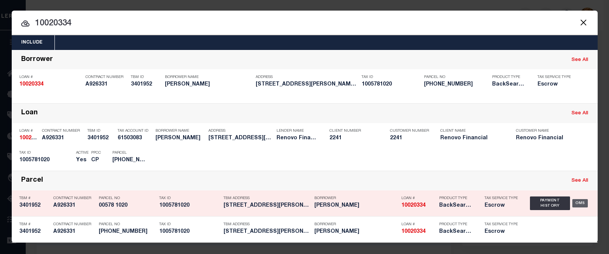
click at [575, 202] on div "OMS" at bounding box center [581, 203] width 16 height 8
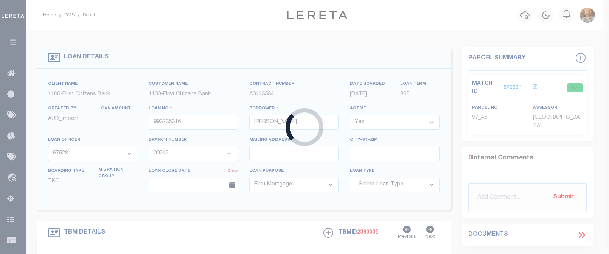
type input "10020334"
type input "ALI CUHRUK"
select select
type input "1 TOBOGGAN RIDGE RD"
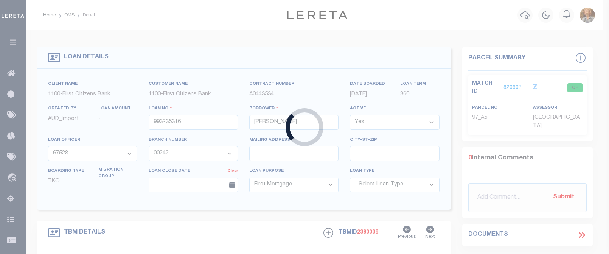
type input "SADDLE RIVER NJ 07458"
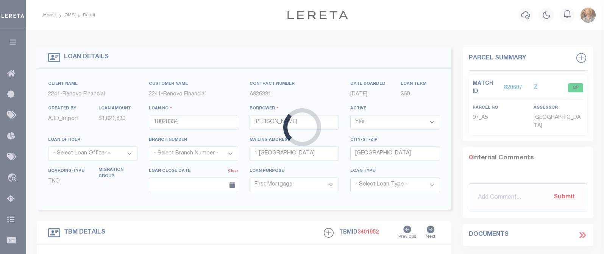
type input "570 BROOME ST APT 9A"
type input "00578 1020"
type input "NEW YORK, NY 10013"
type input "a0kUS000007e8Vx"
type input "NY"
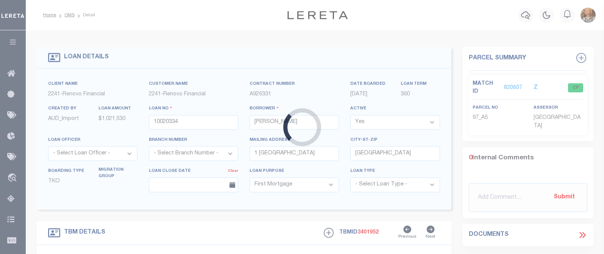
select select
type textarea "Liability Limited to Customer Provided Parcel"
select select "25067"
select select
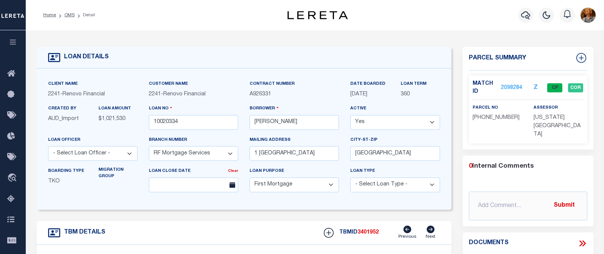
click at [511, 86] on link "2098284" at bounding box center [511, 88] width 21 height 8
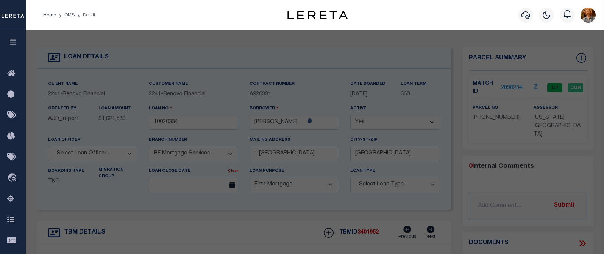
select select "AS"
checkbox input "false"
select select "CP"
type input "ALI CUHRUK"
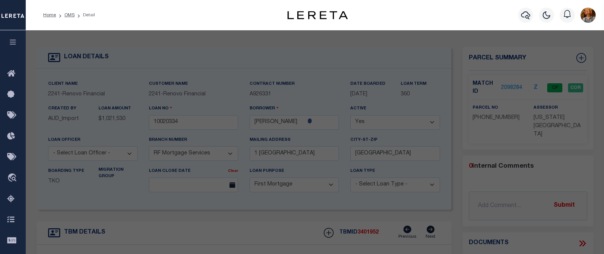
select select "AGW"
select select "ADD"
type input "570 BROOME ST APT 9A"
checkbox input "false"
type input "NEW YORK, NY 10013"
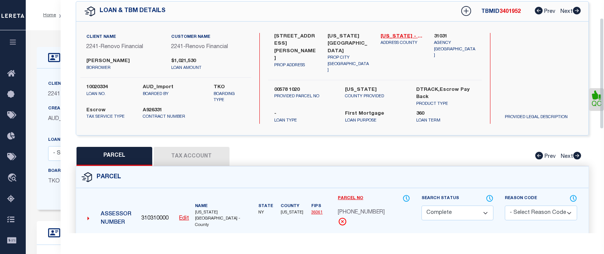
scroll to position [38, 0]
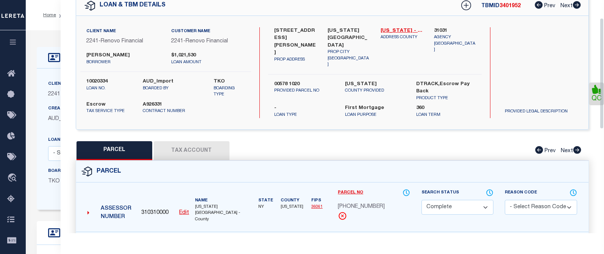
click at [193, 188] on div "Assessor Number 310310000 Edit Name NEW YORK COUNTY -County" at bounding box center [165, 209] width 167 height 43
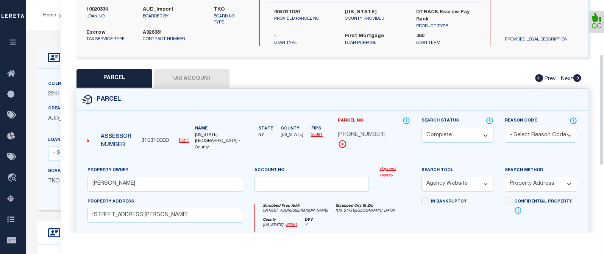
scroll to position [114, 0]
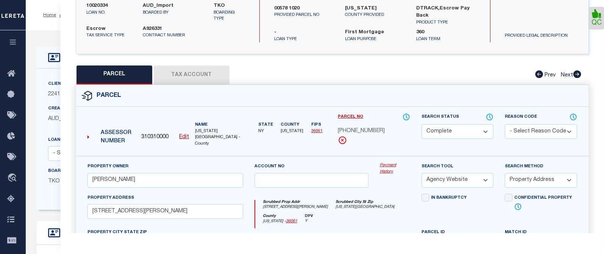
click at [185, 73] on button "Tax Account" at bounding box center [192, 74] width 76 height 19
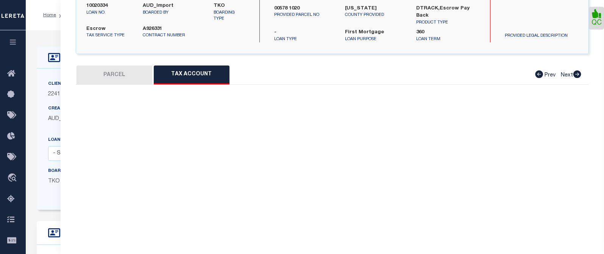
select select "100"
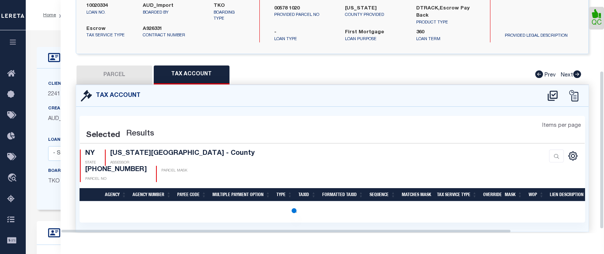
select select "100"
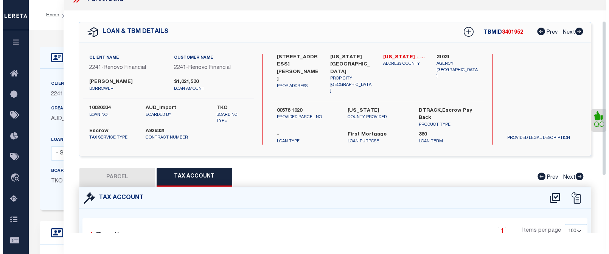
scroll to position [0, 0]
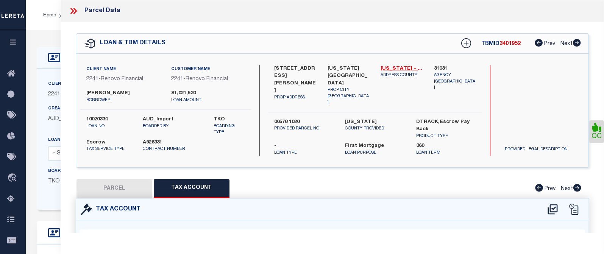
click at [71, 10] on icon at bounding box center [73, 11] width 10 height 10
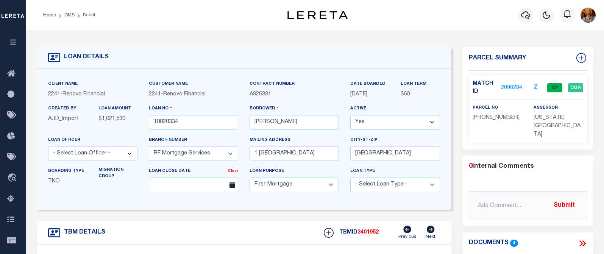
click at [398, 18] on div "Profile Sign out" at bounding box center [481, 15] width 234 height 26
click at [431, 27] on div "Profile Sign out" at bounding box center [481, 15] width 234 height 26
click at [524, 18] on icon "button" at bounding box center [525, 15] width 9 height 9
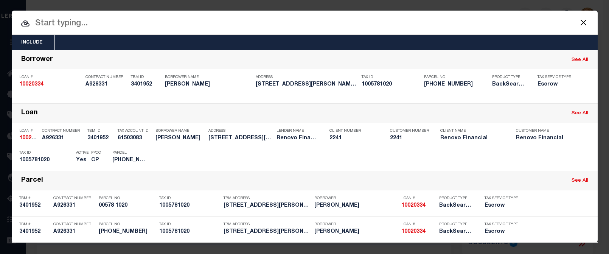
click at [70, 25] on input "text" at bounding box center [305, 23] width 586 height 13
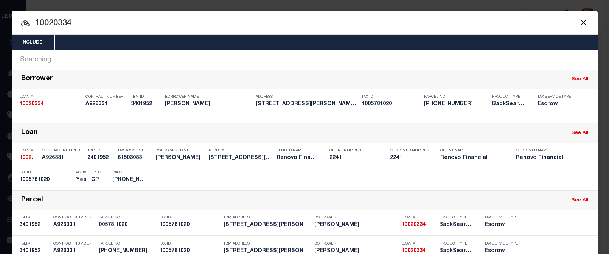
click at [436, 64] on div "Searching..." at bounding box center [305, 59] width 586 height 19
drag, startPoint x: 79, startPoint y: 25, endPoint x: 19, endPoint y: 20, distance: 60.7
click at [19, 50] on div "10020334 10020334 Searching... Borrower See All Loan # 10020334 Contract Number…" at bounding box center [305, 156] width 586 height 212
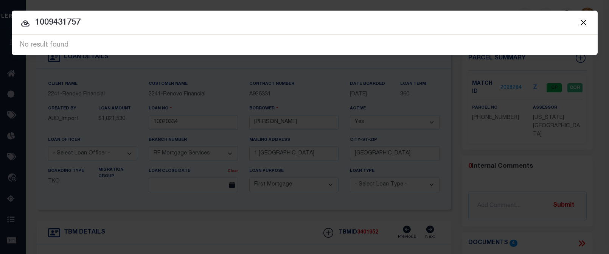
click at [99, 24] on input "1009431757" at bounding box center [305, 22] width 586 height 13
drag, startPoint x: 103, startPoint y: 22, endPoint x: -24, endPoint y: 17, distance: 126.5
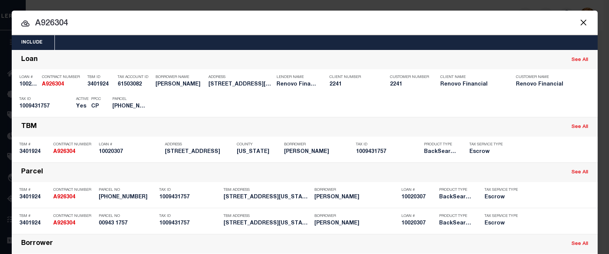
drag, startPoint x: 43, startPoint y: 22, endPoint x: 71, endPoint y: 20, distance: 27.7
click at [70, 20] on input "A926304" at bounding box center [305, 23] width 586 height 13
click at [49, 20] on input "A926304" at bounding box center [305, 23] width 586 height 13
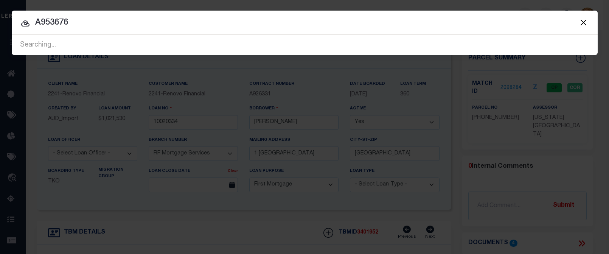
type input "A953676"
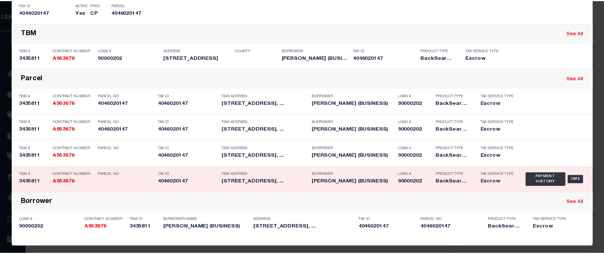
scroll to position [146, 0]
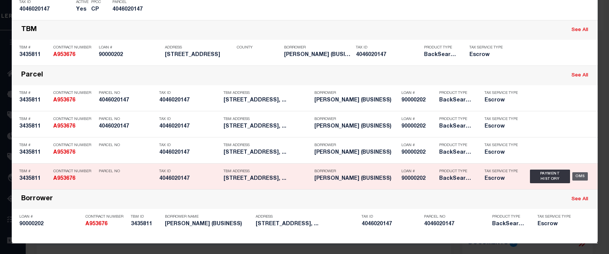
click at [579, 174] on div "OMS" at bounding box center [581, 176] width 16 height 8
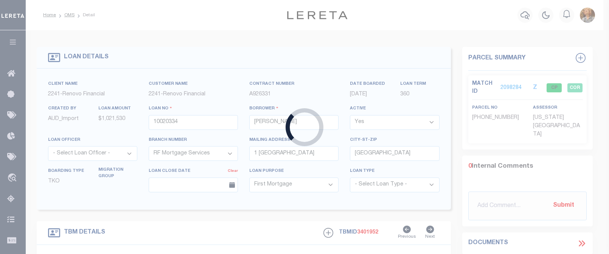
type input "90000202"
type input "YONGLI SHI (BUSINESS)"
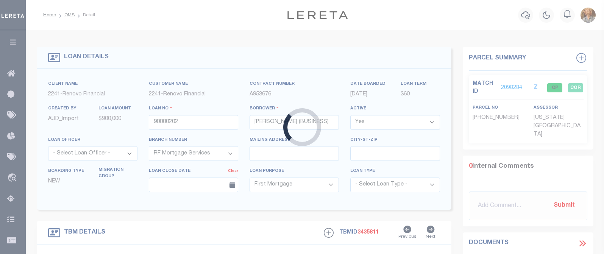
type input "10-03 166th Street"
type input "Whitestone, NY 11357"
type input "a0kUS00000Ad24D"
select select
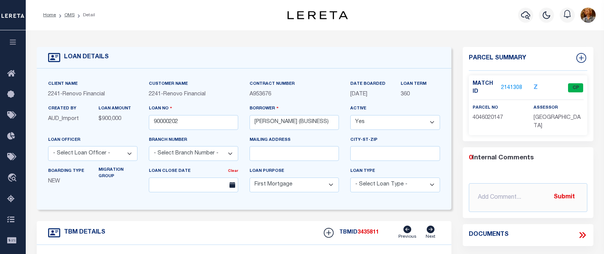
click at [515, 84] on link "2141308" at bounding box center [511, 88] width 21 height 8
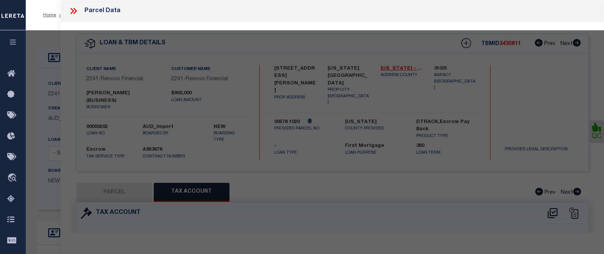
select select "AS"
select select
checkbox input "false"
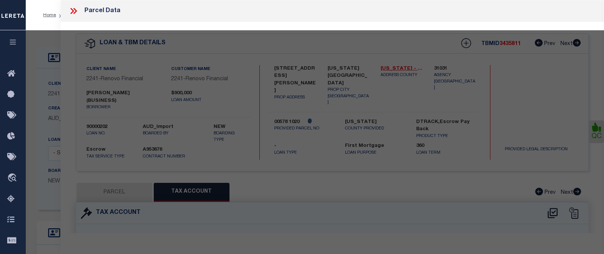
select select "CP"
type input "ZHANG, XIAORUO"
select select "AGW"
select select "ADD"
type input "10 -03 166 STREET"
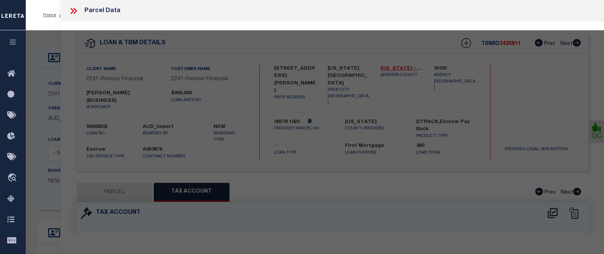
checkbox input "false"
type input "Whitestone, NY 11357"
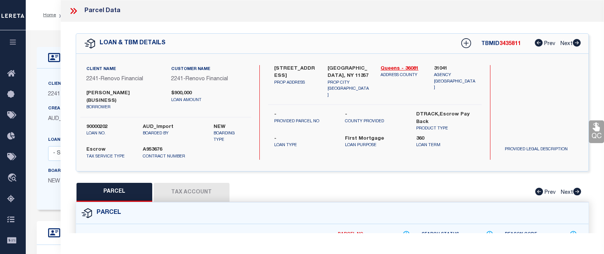
click at [216, 185] on button "Tax Account" at bounding box center [192, 192] width 76 height 19
select select "100"
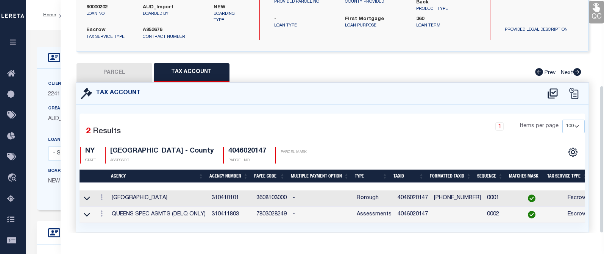
scroll to position [134, 0]
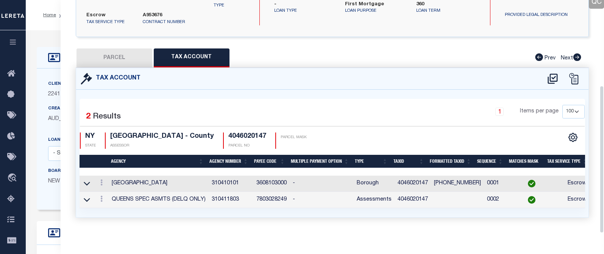
click at [200, 226] on div "Tax Account 2 1" at bounding box center [332, 152] width 524 height 168
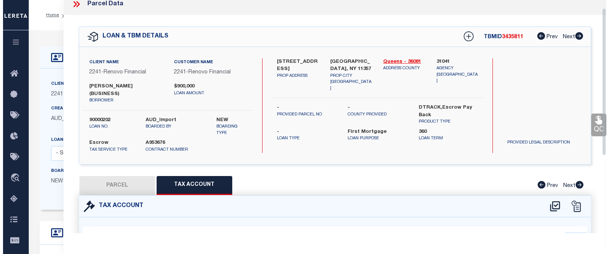
scroll to position [0, 0]
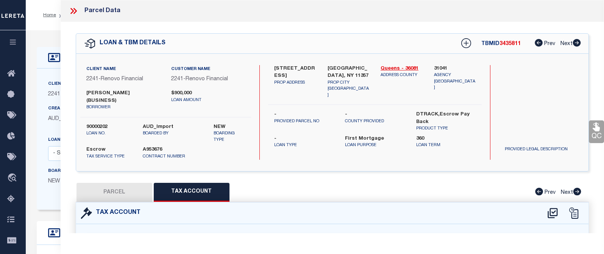
click at [106, 12] on div "Parcel Data" at bounding box center [94, 11] width 52 height 10
click at [104, 11] on div "Parcel Data" at bounding box center [94, 11] width 52 height 10
click at [73, 10] on icon at bounding box center [73, 11] width 10 height 10
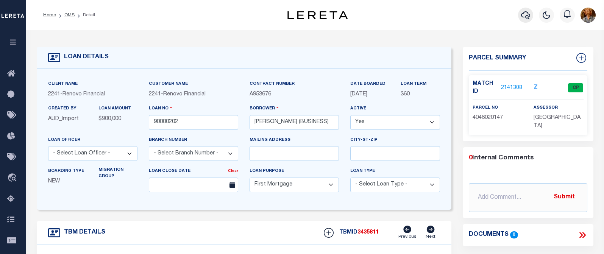
click at [529, 15] on icon "button" at bounding box center [525, 15] width 9 height 8
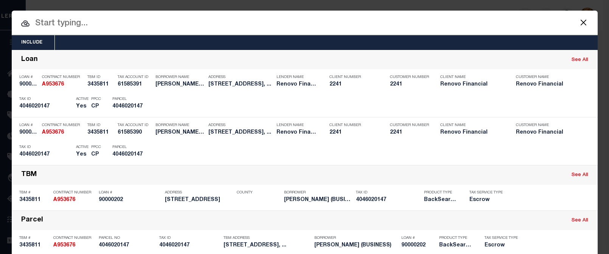
click at [77, 28] on input "text" at bounding box center [305, 23] width 586 height 13
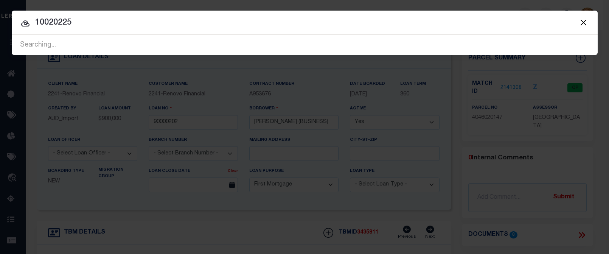
type input "10020225"
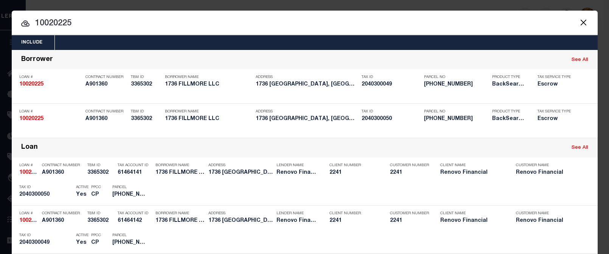
click at [535, 19] on input "10020225" at bounding box center [305, 23] width 586 height 13
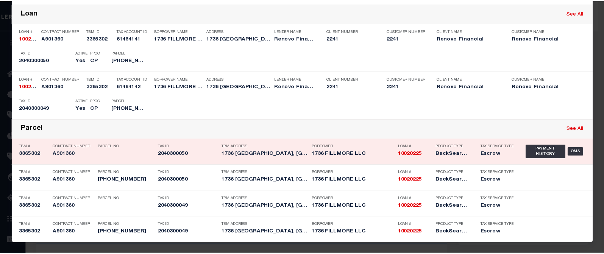
scroll to position [135, 0]
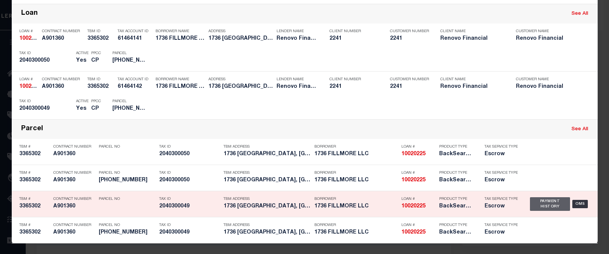
click at [547, 201] on div "Payment History" at bounding box center [550, 204] width 40 height 14
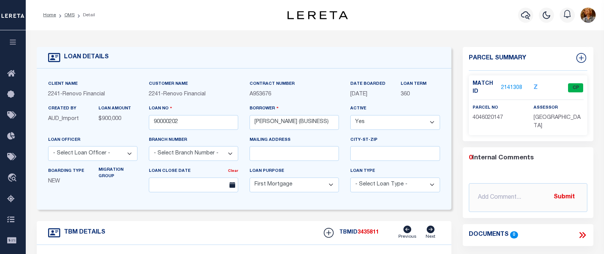
click at [509, 87] on link "2141308" at bounding box center [511, 88] width 21 height 8
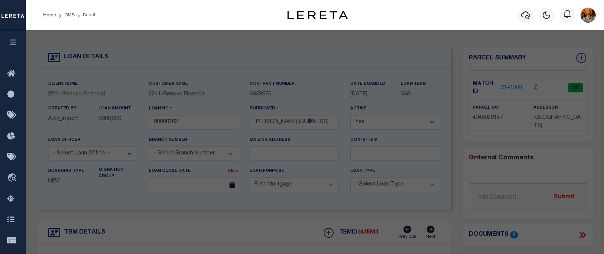
select select "AS"
select select
checkbox input "false"
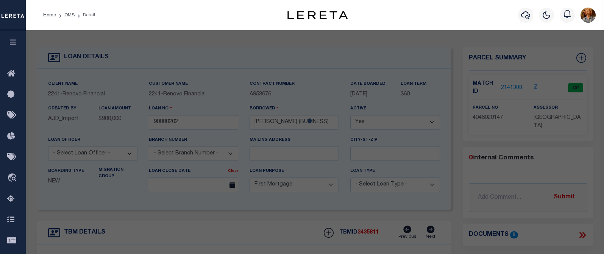
select select "CP"
type input "ZHANG, XIAORUO"
select select "AGW"
select select "ADD"
type input "10 -03 166 STREET"
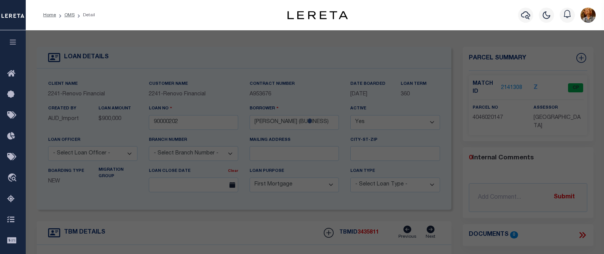
checkbox input "false"
type input "Whitestone, NY 11357"
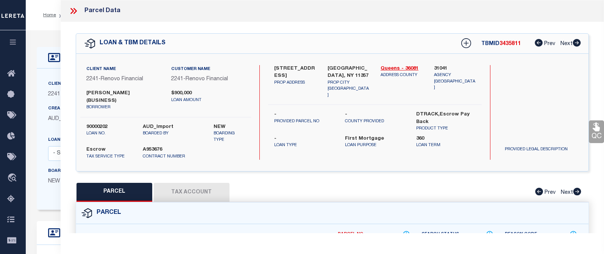
click at [186, 189] on button "Tax Account" at bounding box center [192, 192] width 76 height 19
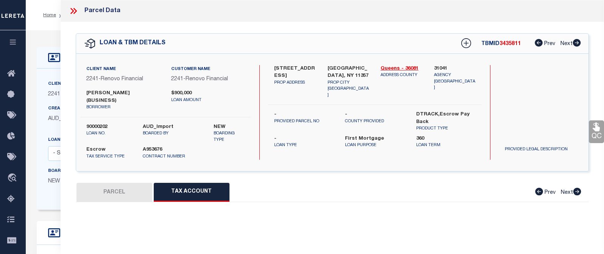
select select "100"
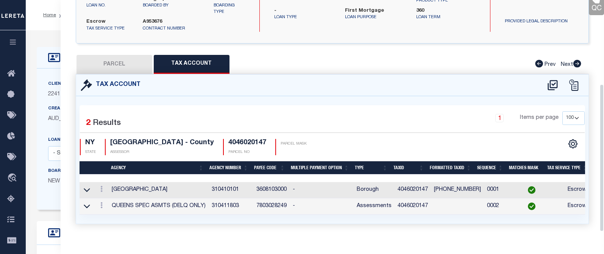
scroll to position [134, 0]
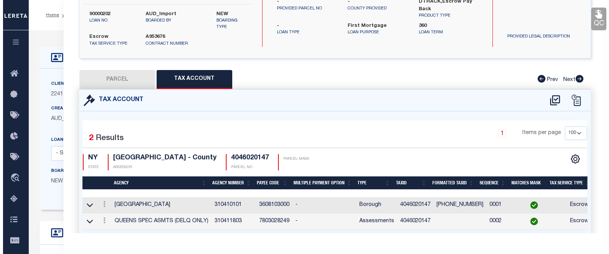
scroll to position [0, 0]
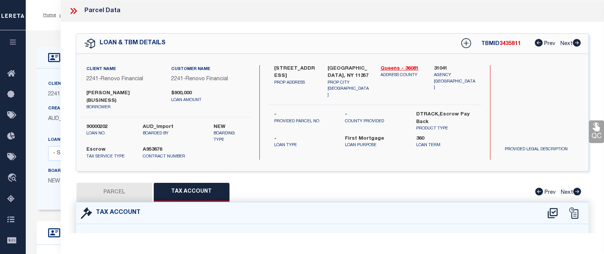
click at [74, 11] on icon at bounding box center [73, 11] width 10 height 10
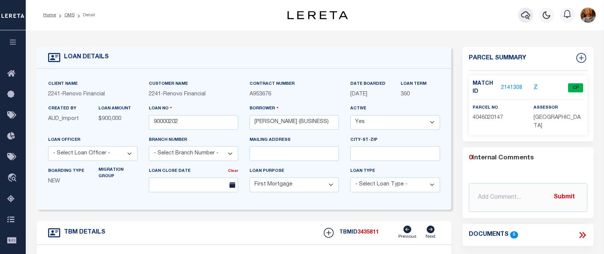
click at [524, 17] on icon "button" at bounding box center [525, 15] width 9 height 9
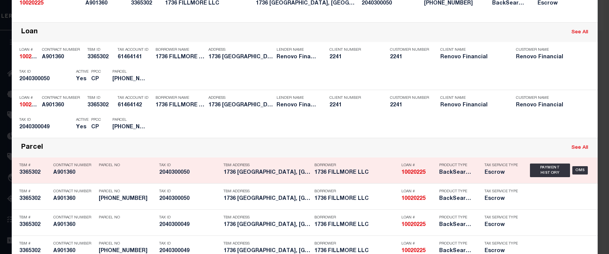
scroll to position [135, 0]
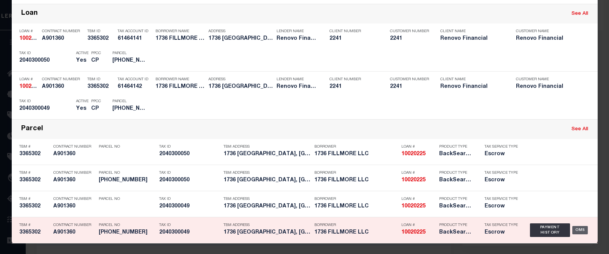
click at [579, 229] on div "OMS" at bounding box center [581, 230] width 16 height 8
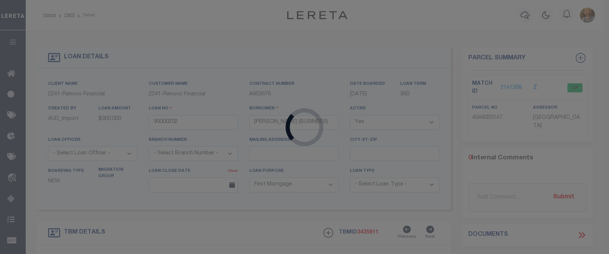
type input "10020225"
type input "1736 FILLMORE LLC"
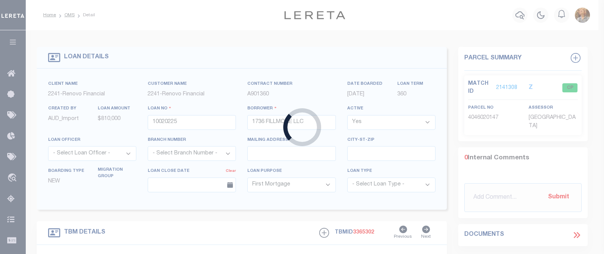
type input "1736 [GEOGRAPHIC_DATA]"
type input "[GEOGRAPHIC_DATA]"
type input "a0kUS000003ysIL"
select select
type textarea "LEGAL REQUIRED"
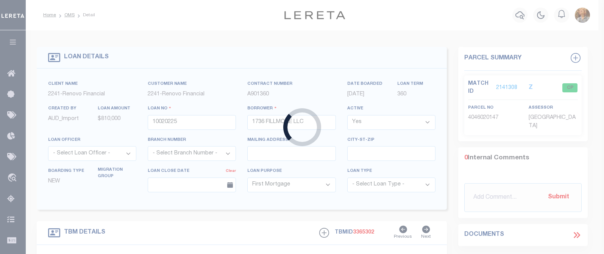
select select
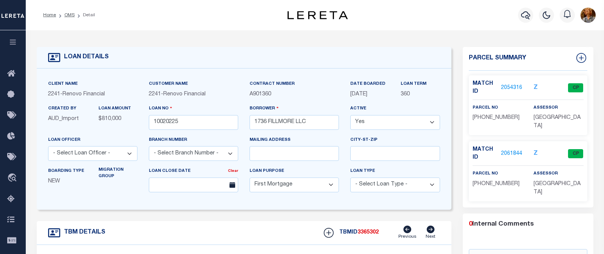
click at [508, 150] on link "2061844" at bounding box center [511, 154] width 21 height 8
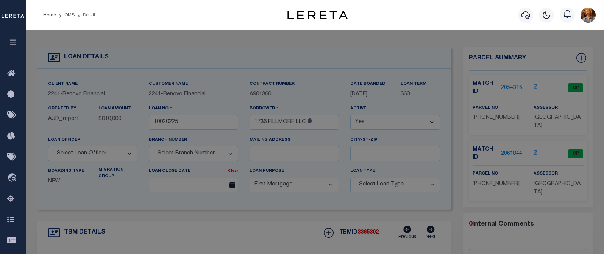
select select "AS"
select select
checkbox input "false"
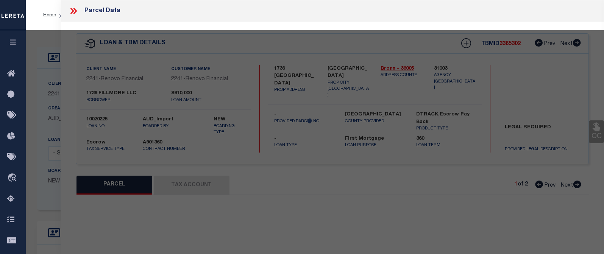
select select "CP"
type input "1736 FILLMORE LLC"
select select
type input "1734 FILLMORE STREET"
checkbox input "false"
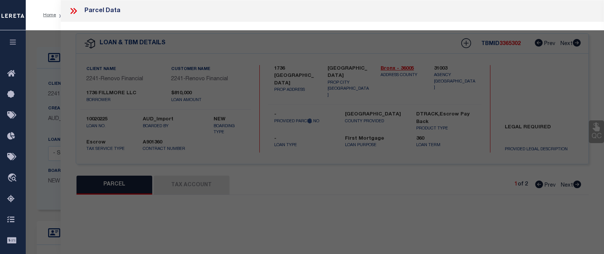
type input "[GEOGRAPHIC_DATA]"
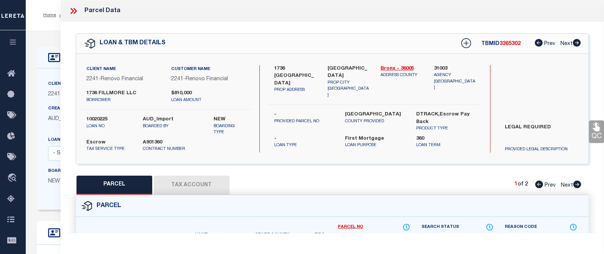
click at [213, 188] on button "Tax Account" at bounding box center [192, 185] width 76 height 19
select select "100"
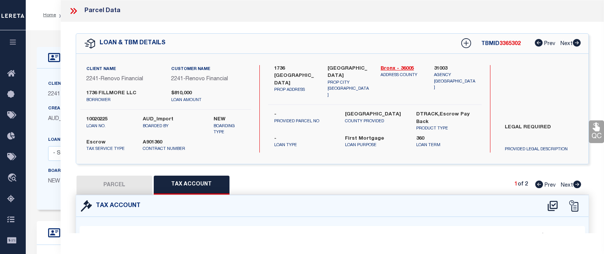
select select "100"
click at [70, 13] on icon at bounding box center [73, 11] width 10 height 10
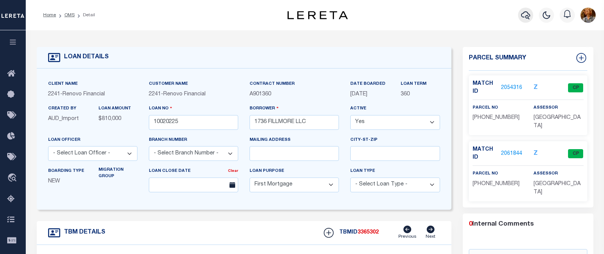
click at [523, 14] on icon "button" at bounding box center [525, 15] width 9 height 8
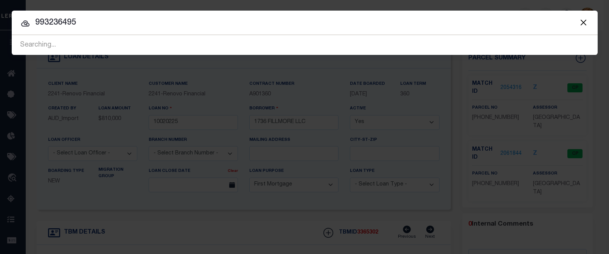
type input "993236495"
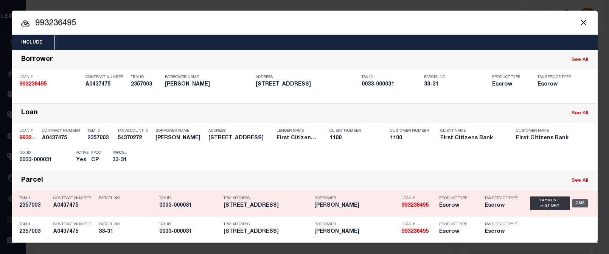
click at [578, 206] on div "OMS" at bounding box center [581, 203] width 16 height 8
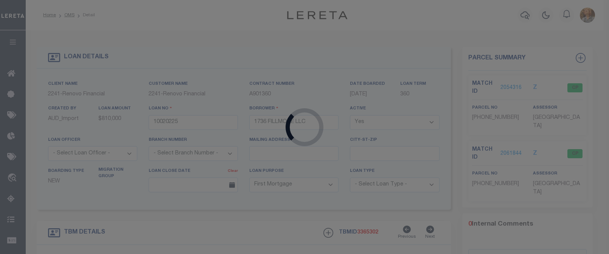
type input "993236495"
type input "DMITRY ORLOV"
select select
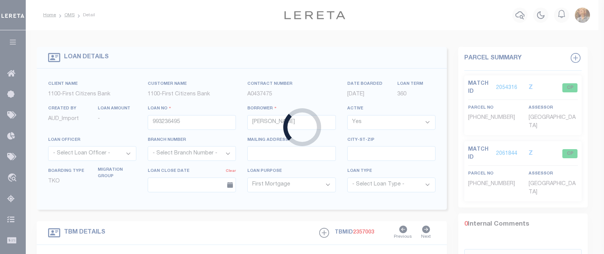
select select "92752"
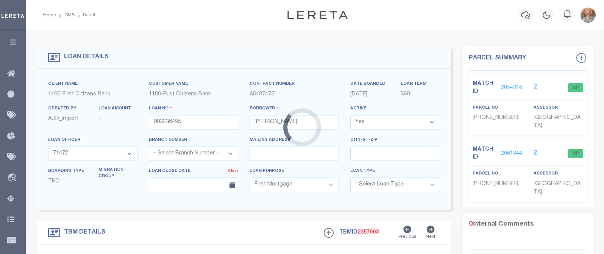
type input "42-44 BRIDGE ST"
select select
type input "LEXINGTON MA 02421"
type input "MA"
select select
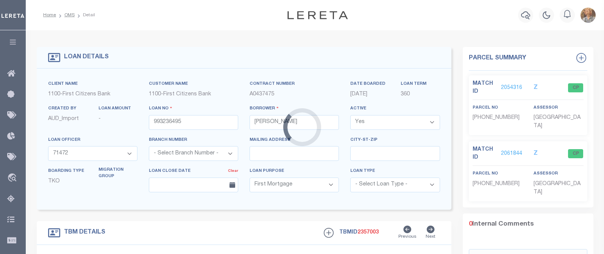
select select "24372"
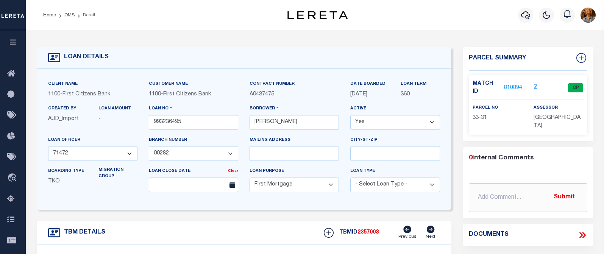
click at [505, 86] on link "810894" at bounding box center [513, 88] width 18 height 8
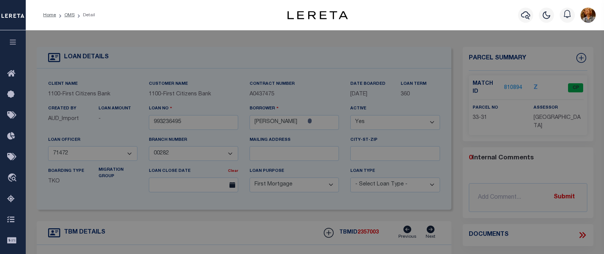
select select "AS"
checkbox input "false"
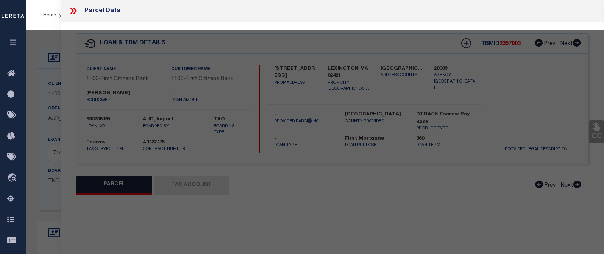
select select "CP"
type input "VLASOVA EVGENIIA & SHPUNT VLADIMIR"
type input "44 BRIDGE ST"
checkbox input "false"
type input "LEXINGTON MA 02421"
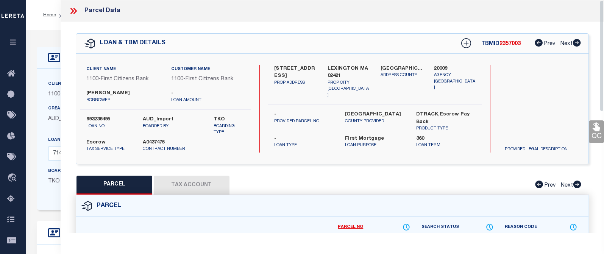
click at [208, 185] on button "Tax Account" at bounding box center [192, 185] width 76 height 19
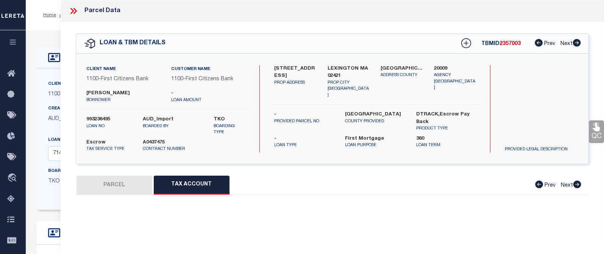
select select "100"
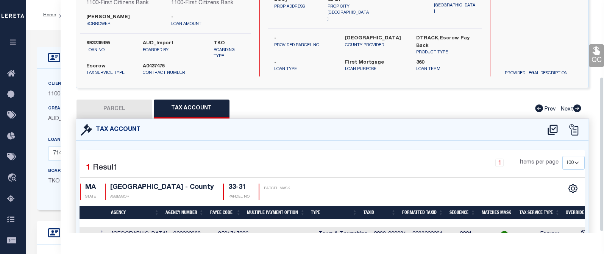
scroll to position [118, 0]
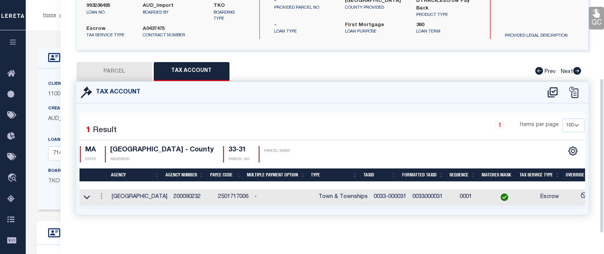
click at [132, 226] on div "Tax Account 1 1" at bounding box center [332, 156] width 524 height 151
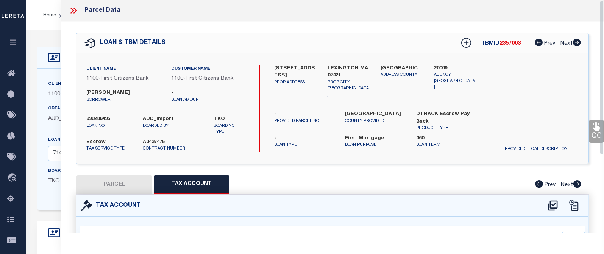
scroll to position [0, 0]
click at [73, 9] on icon at bounding box center [73, 11] width 10 height 10
